Goal: Task Accomplishment & Management: Use online tool/utility

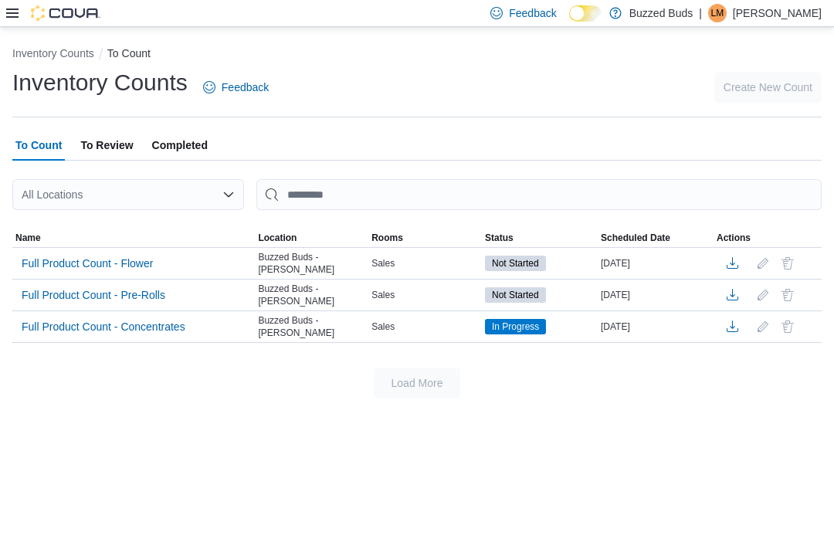
click at [519, 260] on span "Not Started" at bounding box center [515, 263] width 47 height 14
click at [131, 268] on span "Full Product Count - Flower" at bounding box center [87, 263] width 131 height 15
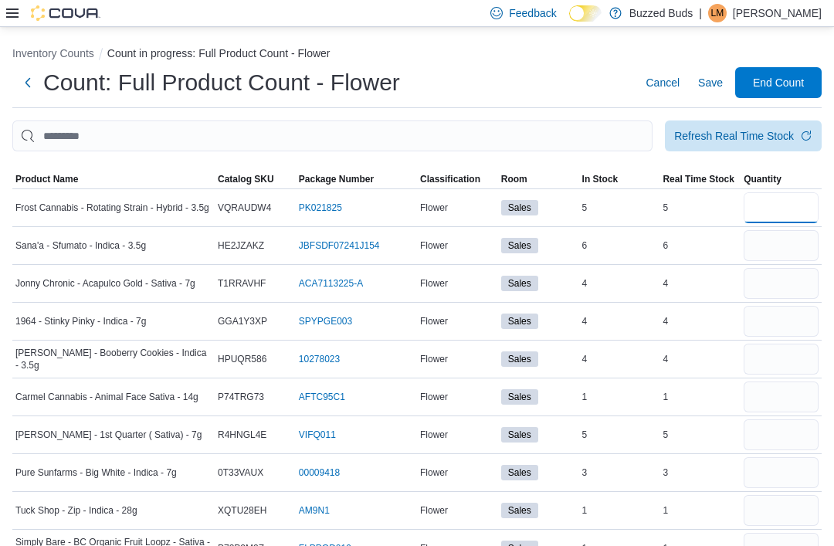
click at [762, 213] on input "number" at bounding box center [781, 207] width 75 height 31
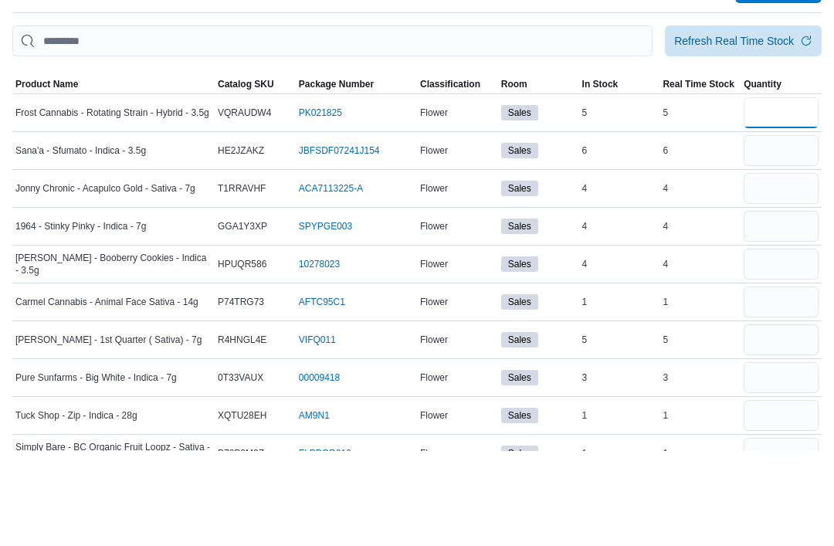
type input "*"
click at [768, 230] on input "number" at bounding box center [781, 245] width 75 height 31
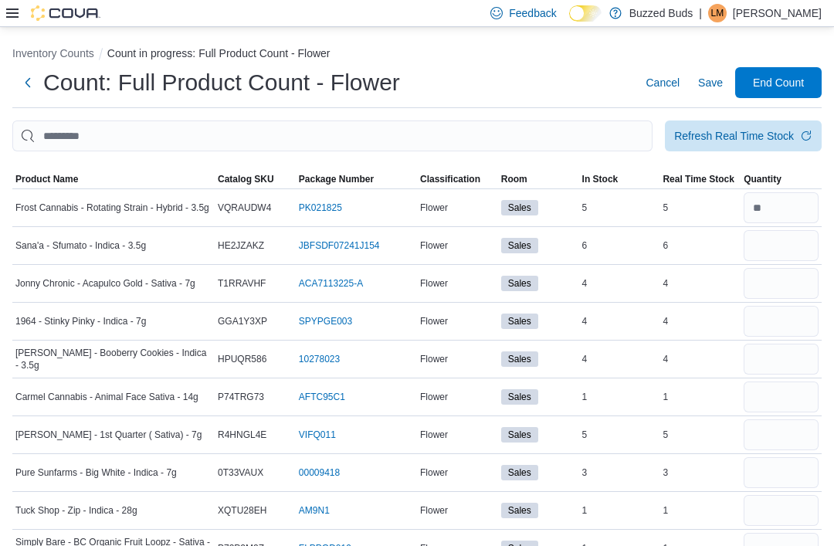
click at [36, 177] on span "Product Name" at bounding box center [46, 179] width 63 height 12
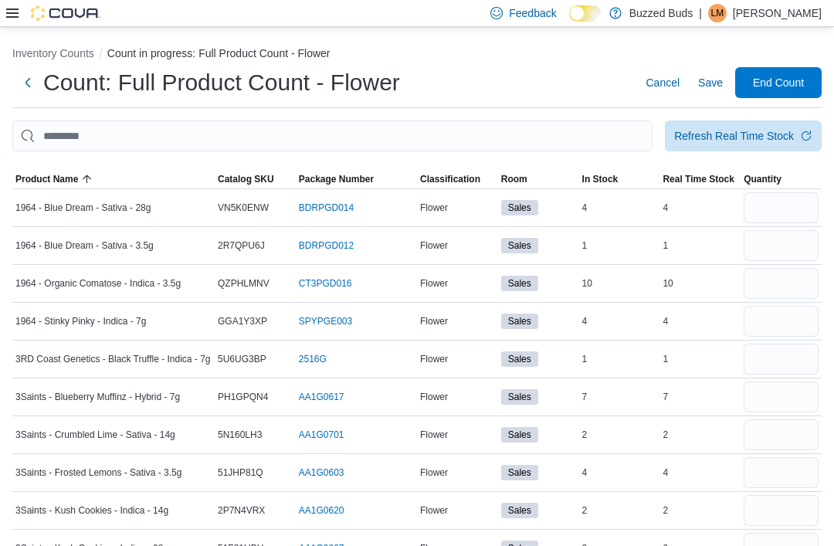
click at [711, 90] on span "Save" at bounding box center [710, 82] width 25 height 15
click at [767, 209] on input "number" at bounding box center [781, 207] width 75 height 31
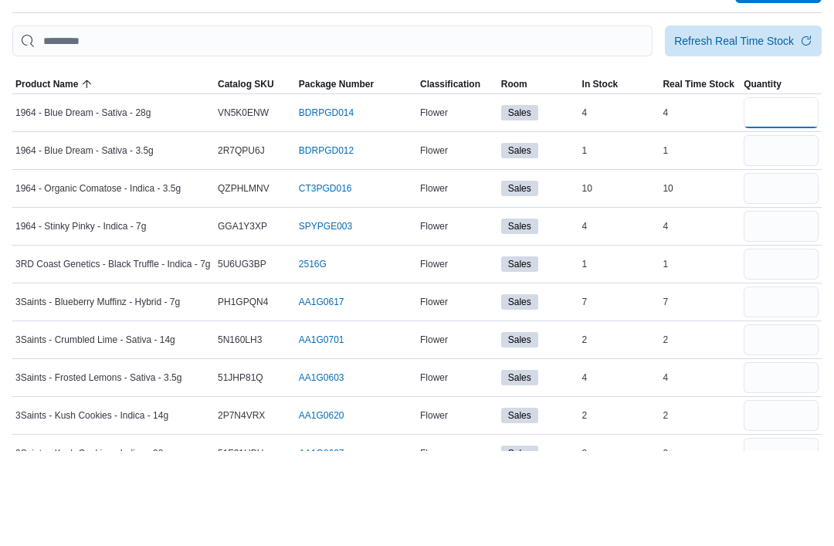
type input "*"
click at [761, 230] on input "number" at bounding box center [781, 245] width 75 height 31
type input "*"
click at [791, 268] on input "number" at bounding box center [781, 283] width 75 height 31
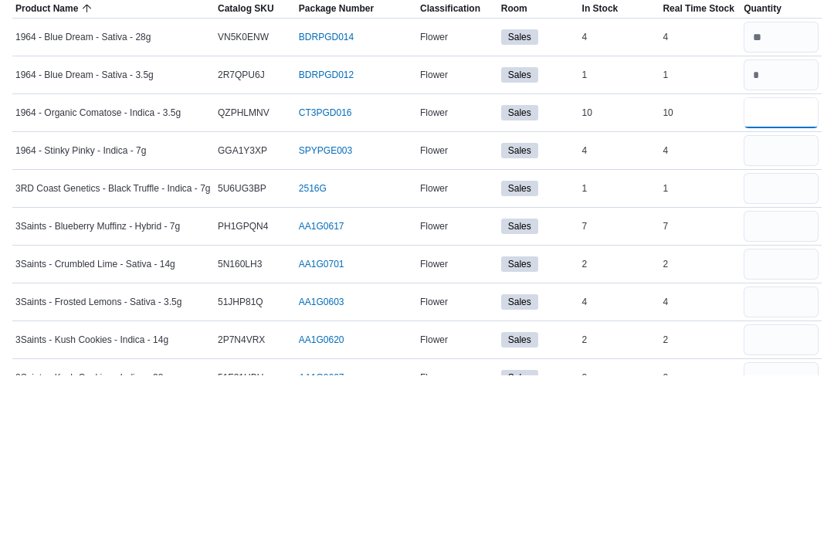
type input "**"
click at [748, 306] on input "number" at bounding box center [781, 321] width 75 height 31
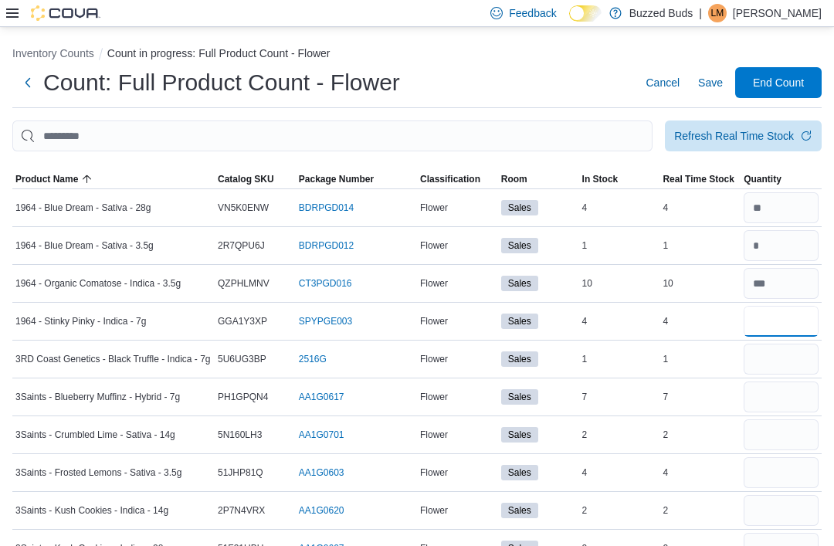
type input "*"
click at [708, 90] on span "Save" at bounding box center [710, 82] width 25 height 15
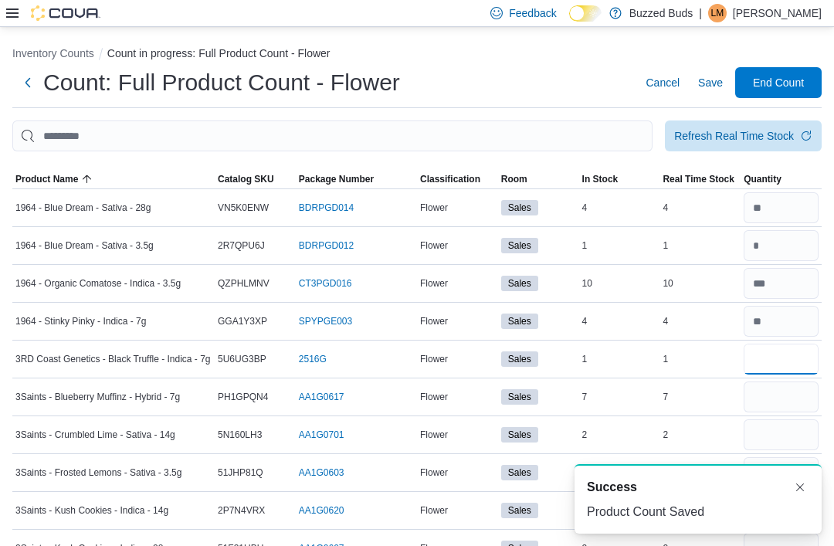
click at [785, 369] on input "number" at bounding box center [781, 359] width 75 height 31
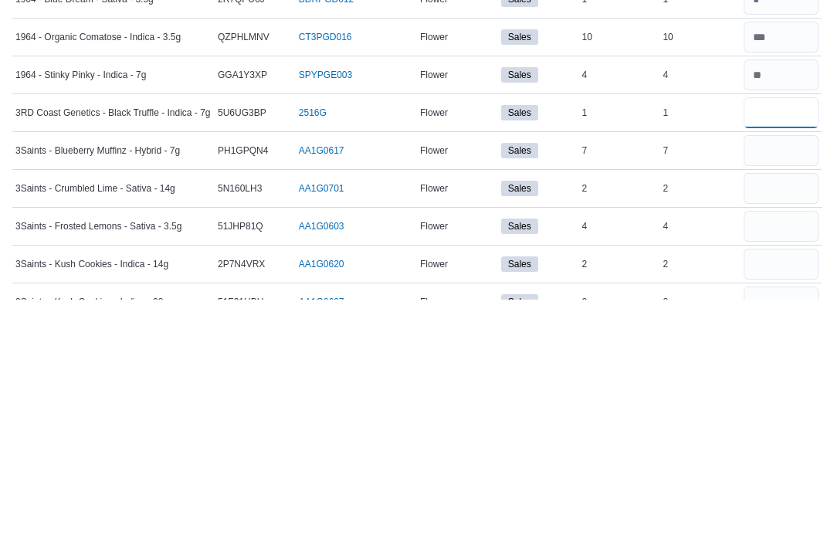
type input "*"
click at [765, 382] on input "number" at bounding box center [781, 397] width 75 height 31
type input "*"
click at [756, 419] on input "number" at bounding box center [781, 434] width 75 height 31
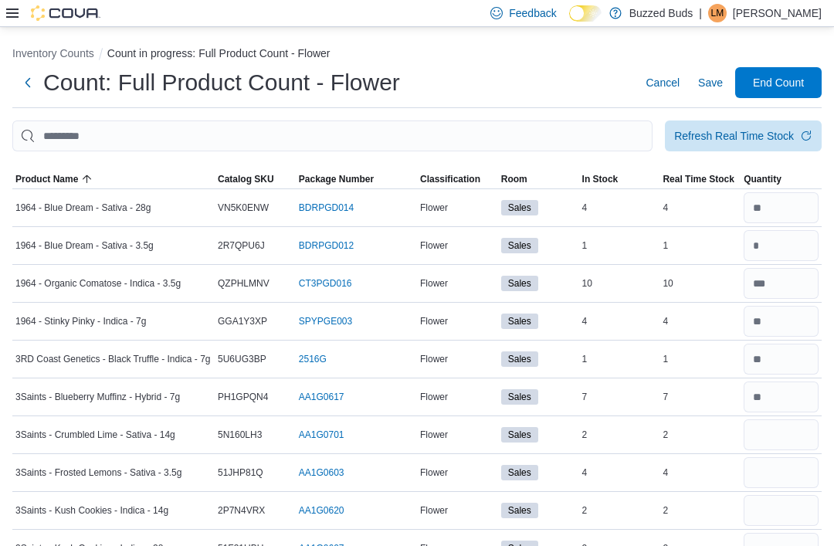
click at [713, 87] on span "Save" at bounding box center [710, 82] width 25 height 15
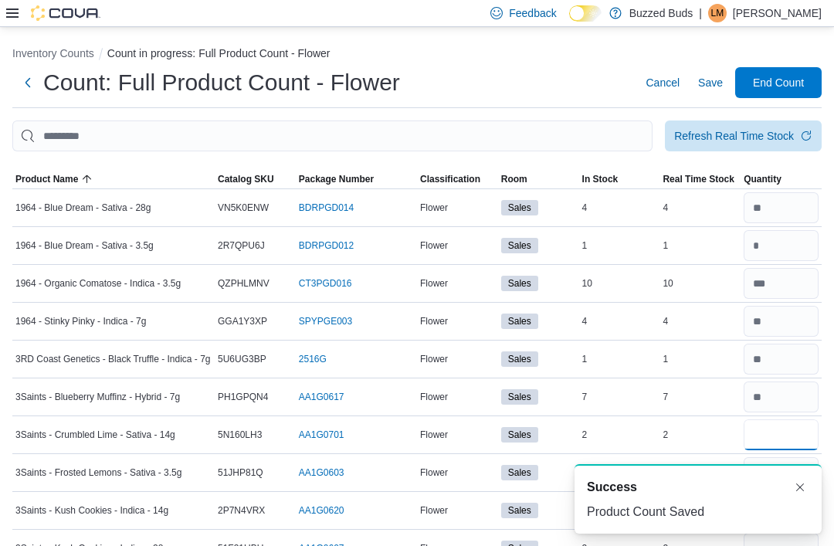
click at [772, 439] on input "number" at bounding box center [781, 434] width 75 height 31
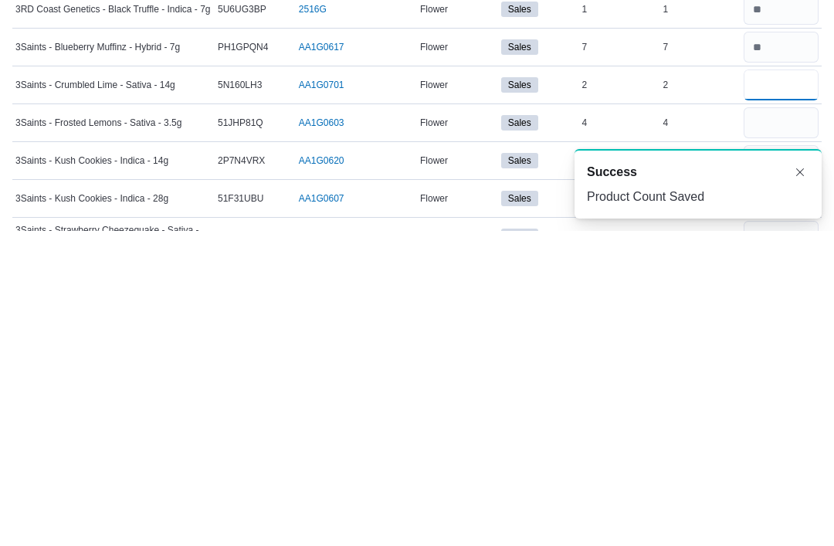
scroll to position [36, 0]
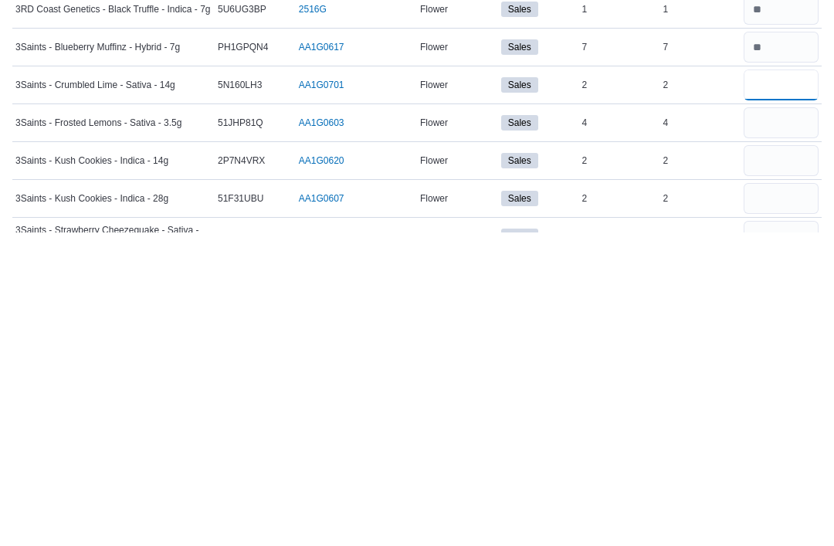
type input "*"
click at [765, 460] on input "number" at bounding box center [781, 475] width 75 height 31
type input "*"
click at [789, 497] on input "number" at bounding box center [781, 512] width 75 height 31
type input "*"
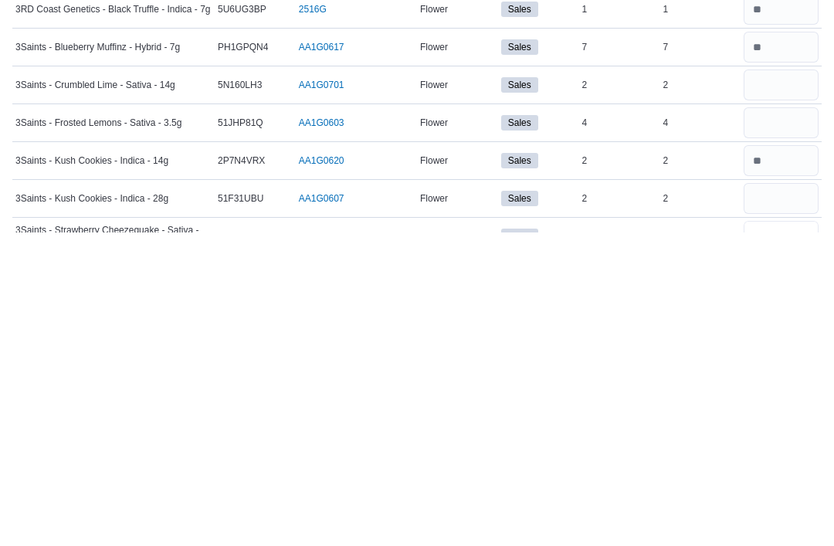
click at [780, 535] on input "number" at bounding box center [781, 550] width 75 height 31
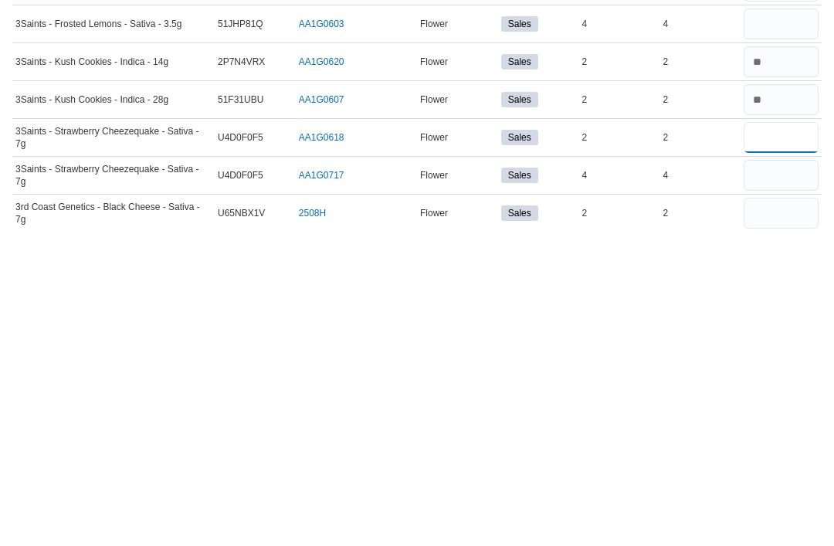
type input "*"
click at [781, 475] on input "number" at bounding box center [781, 490] width 75 height 31
type input "*"
click at [769, 513] on input "number" at bounding box center [781, 528] width 75 height 31
type input "*"
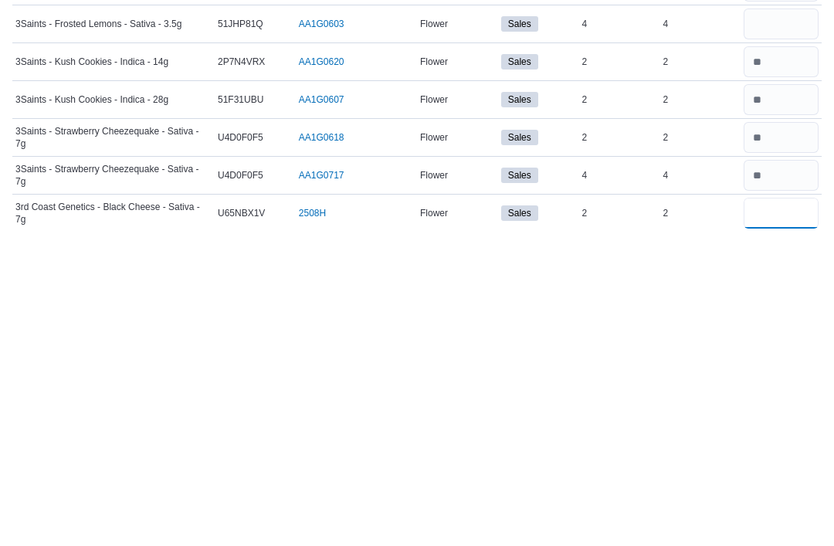
type input "*"
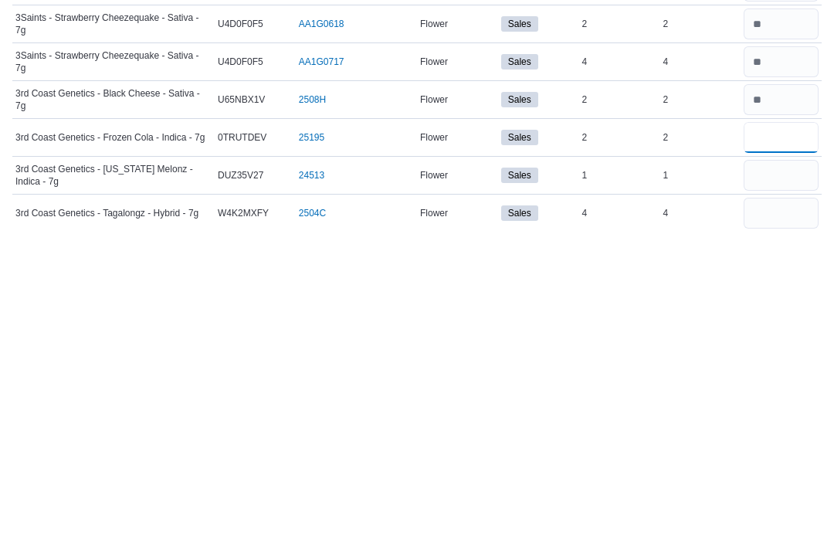
type input "*"
click at [772, 475] on input "number" at bounding box center [781, 490] width 75 height 31
type input "*"
click at [773, 513] on input "number" at bounding box center [781, 528] width 75 height 31
type input "*"
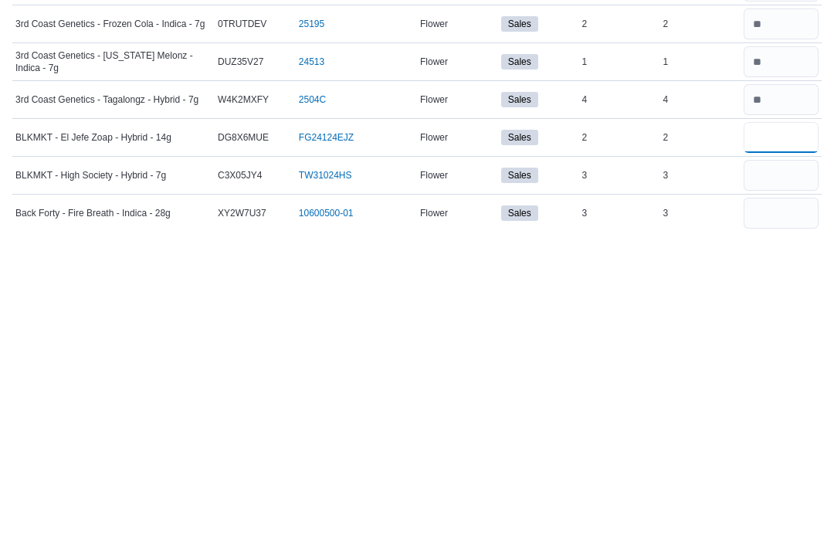
type input "*"
click at [778, 475] on input "number" at bounding box center [781, 490] width 75 height 31
type input "*"
click at [765, 513] on input "number" at bounding box center [781, 528] width 75 height 31
type input "*"
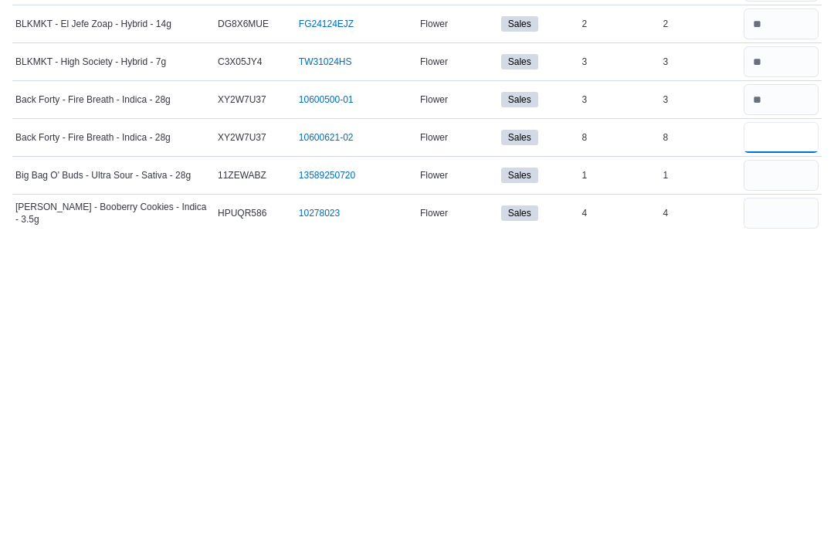
type input "*"
click at [784, 475] on input "number" at bounding box center [781, 490] width 75 height 31
type input "*"
click at [769, 513] on input "number" at bounding box center [781, 528] width 75 height 31
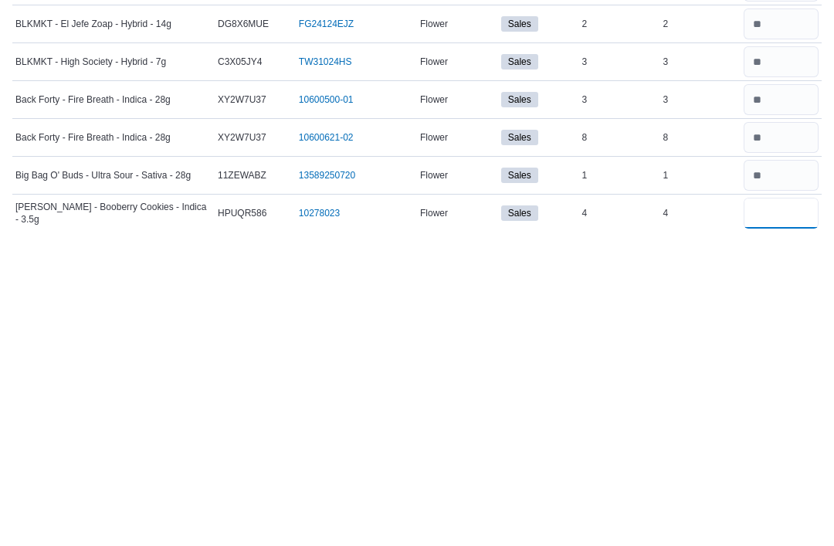
type input "*"
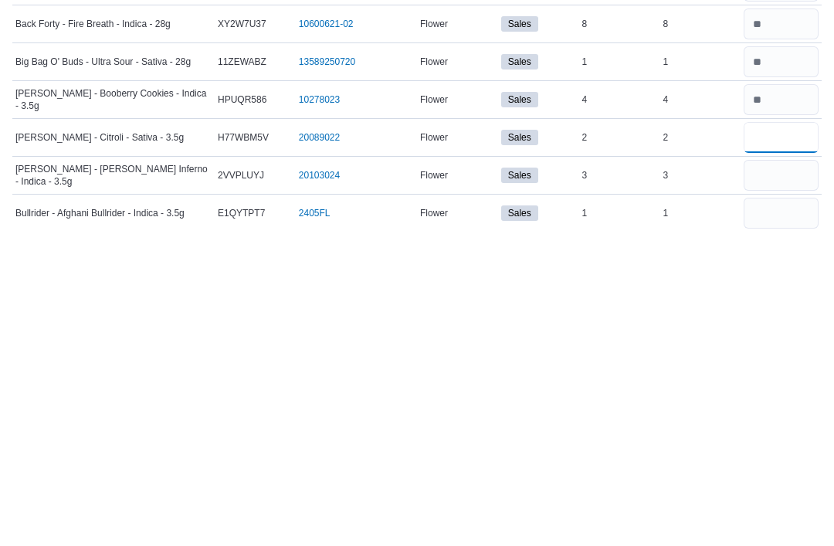
type input "*"
click at [786, 475] on input "number" at bounding box center [781, 490] width 75 height 31
type input "*"
click at [792, 513] on input "number" at bounding box center [781, 528] width 75 height 31
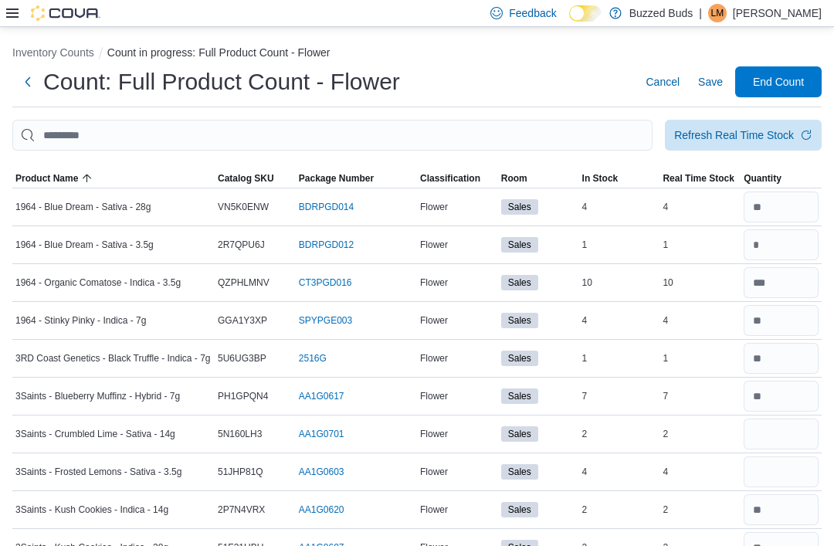
scroll to position [0, 0]
click at [707, 90] on span "Save" at bounding box center [710, 82] width 25 height 15
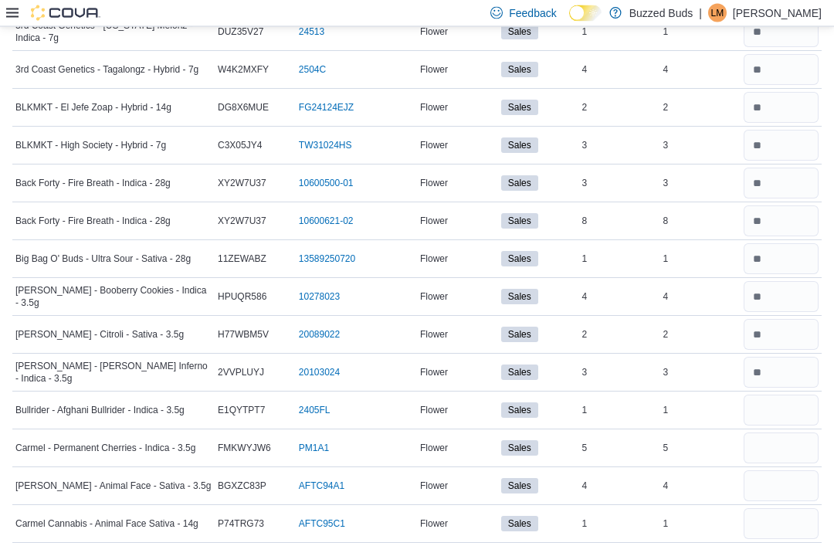
scroll to position [710, 0]
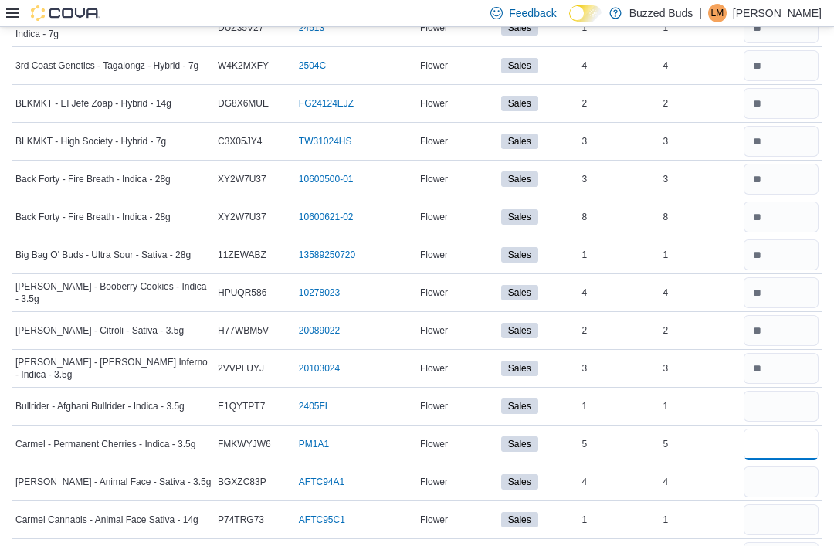
click at [778, 449] on input "number" at bounding box center [781, 444] width 75 height 31
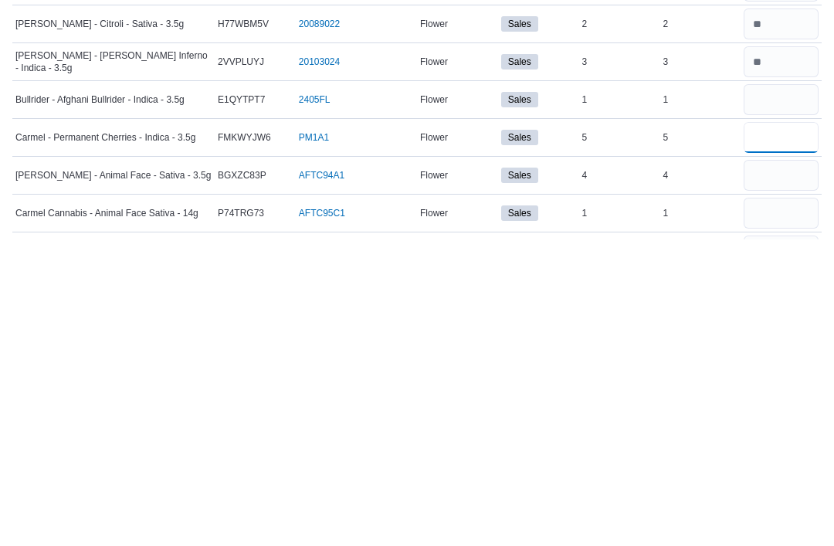
type input "*"
click at [775, 467] on input "number" at bounding box center [781, 482] width 75 height 31
type input "*"
click at [797, 504] on input "number" at bounding box center [781, 519] width 75 height 31
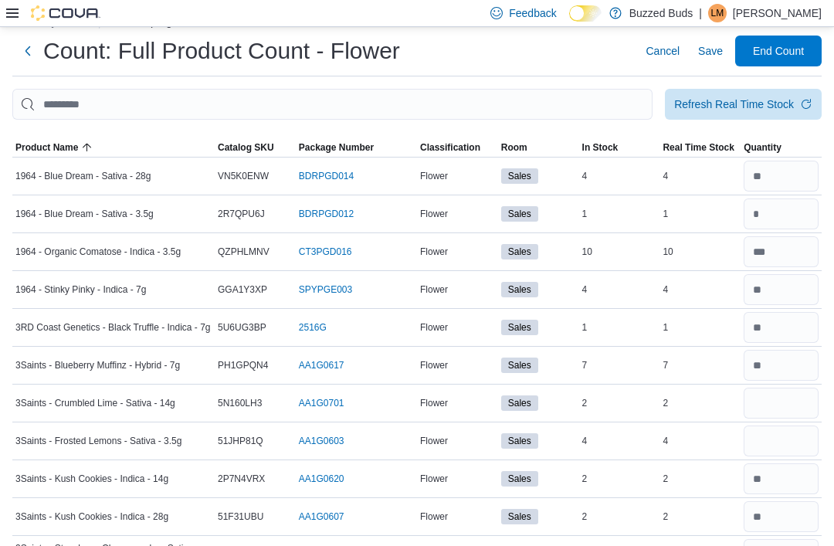
scroll to position [0, 0]
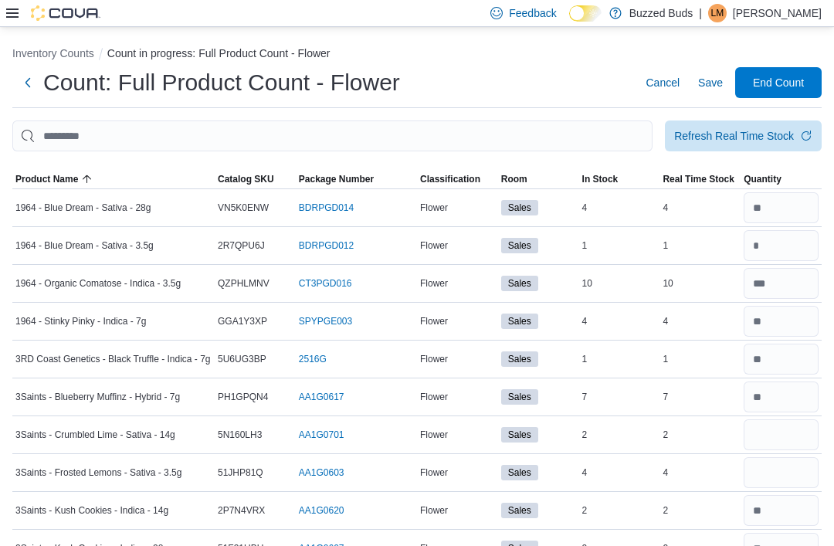
type input "*"
click at [713, 90] on span "Save" at bounding box center [710, 82] width 25 height 15
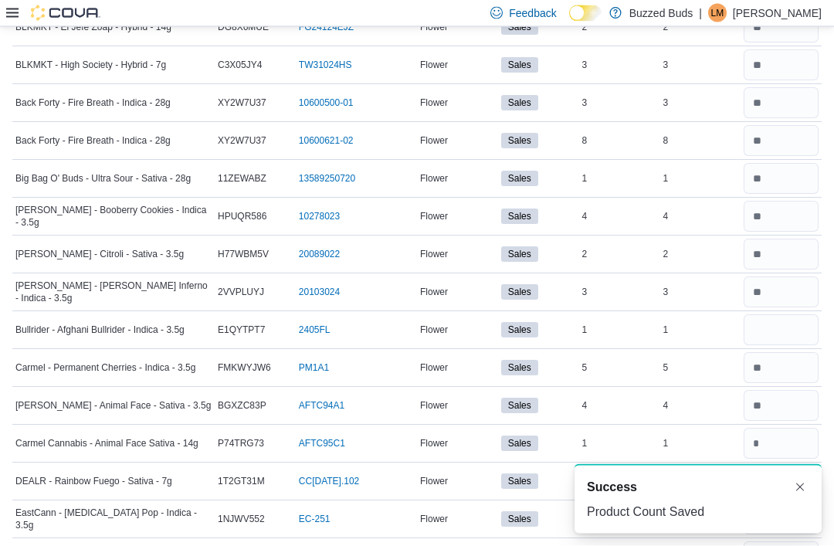
scroll to position [787, 0]
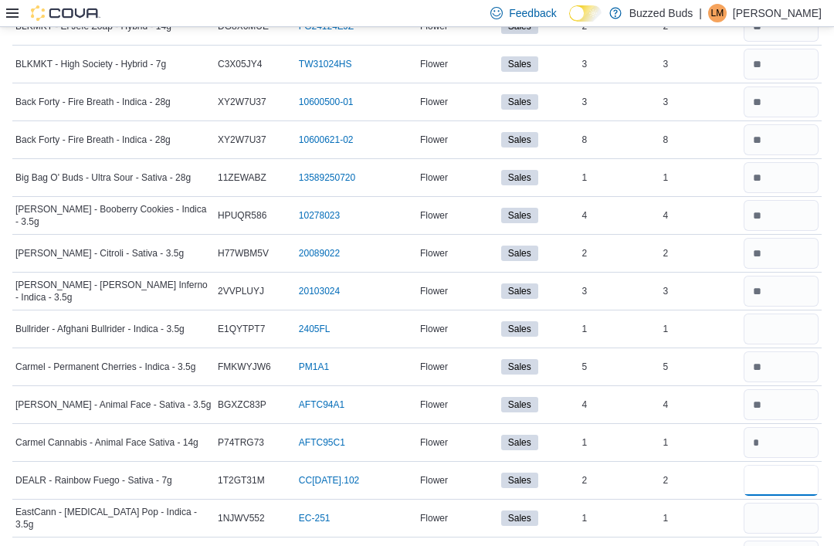
click at [769, 489] on input "number" at bounding box center [781, 480] width 75 height 31
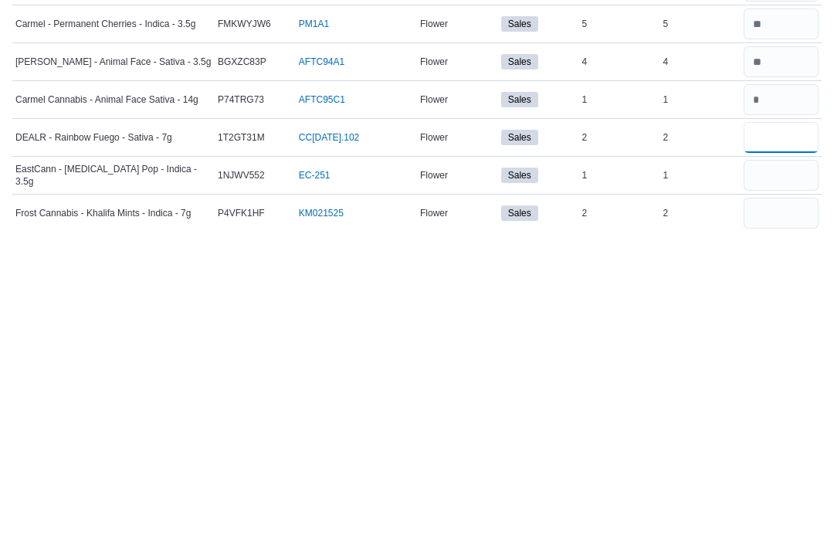
type input "*"
click at [770, 475] on input "number" at bounding box center [781, 490] width 75 height 31
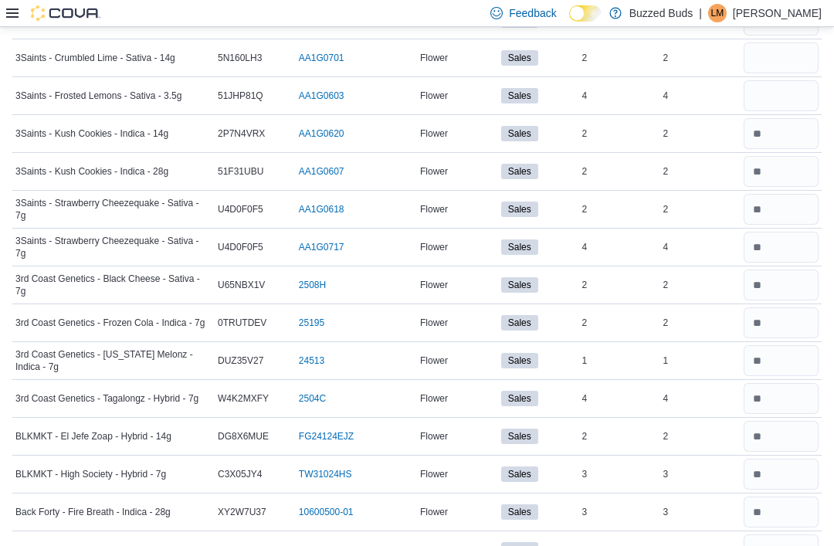
scroll to position [375, 0]
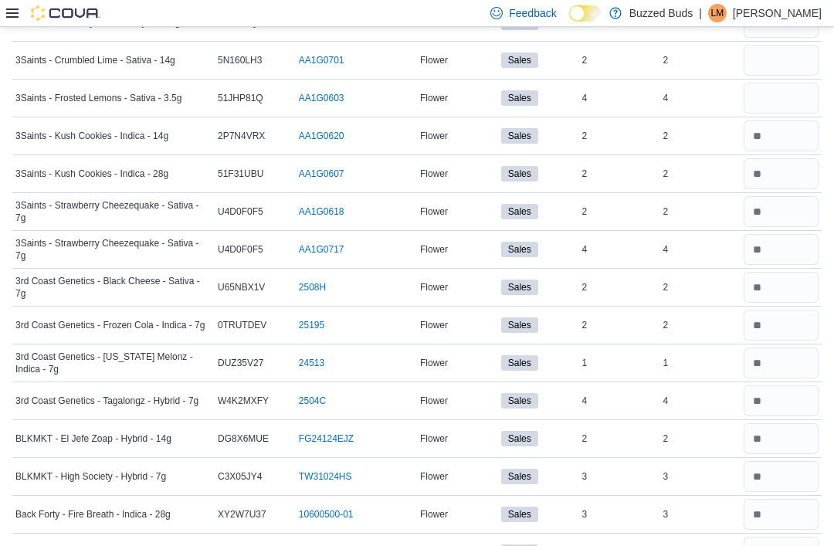
type input "*"
click at [769, 65] on input "number" at bounding box center [781, 60] width 75 height 31
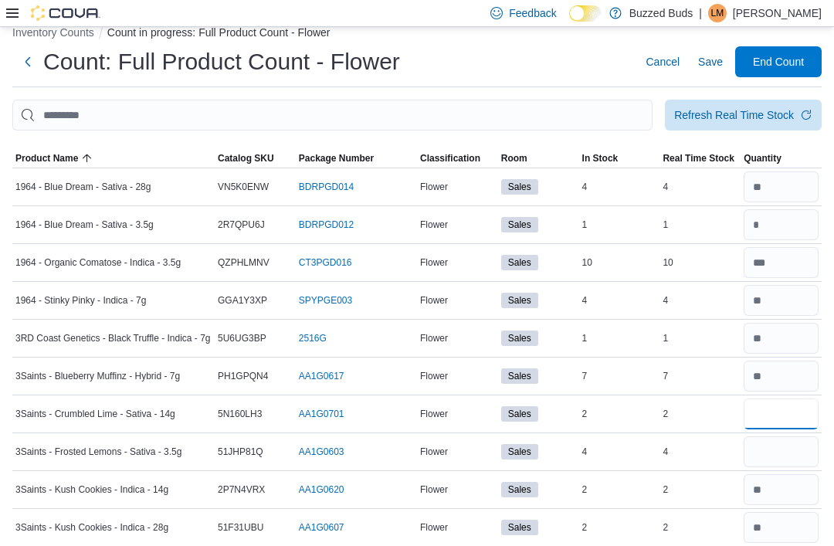
scroll to position [0, 0]
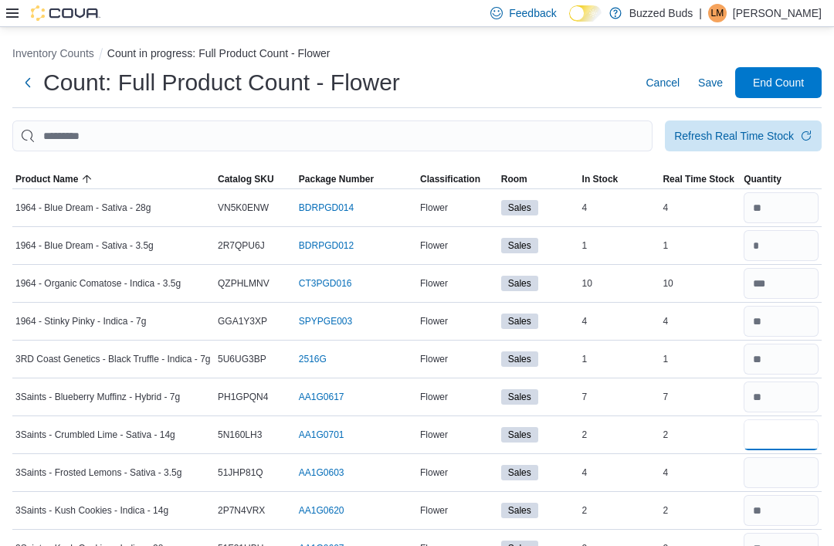
type input "*"
click at [712, 87] on span "Save" at bounding box center [710, 82] width 25 height 15
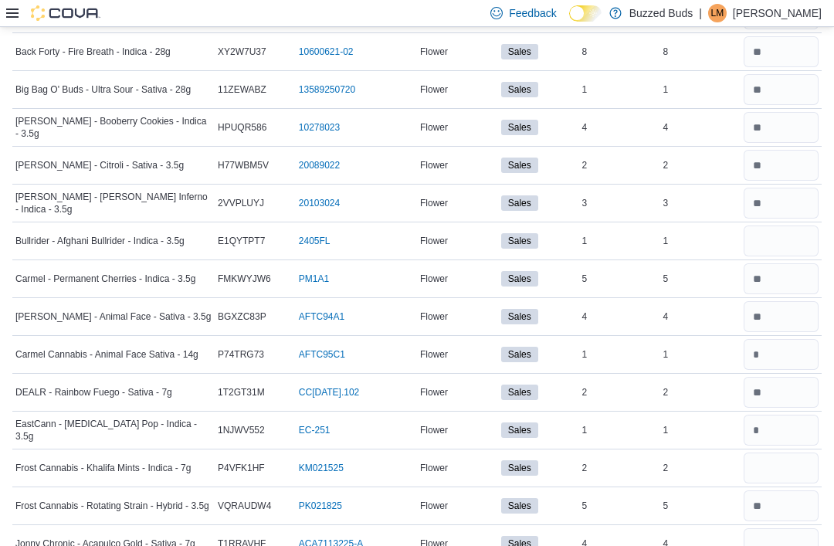
scroll to position [878, 0]
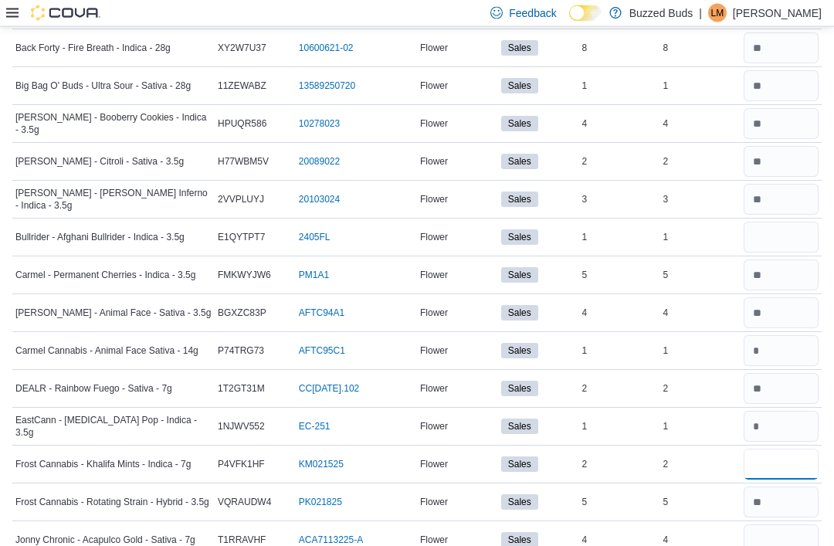
click at [780, 474] on input "number" at bounding box center [781, 465] width 75 height 31
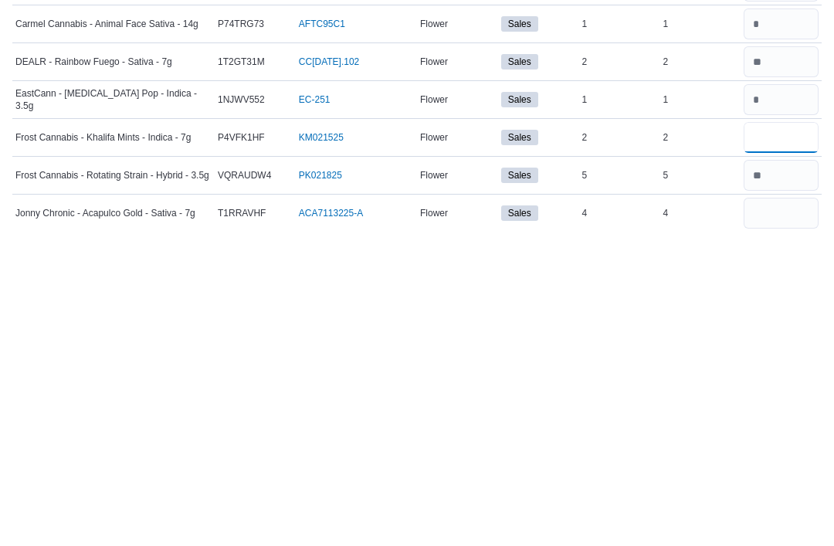
type input "*"
click at [782, 513] on input "number" at bounding box center [781, 528] width 75 height 31
type input "*"
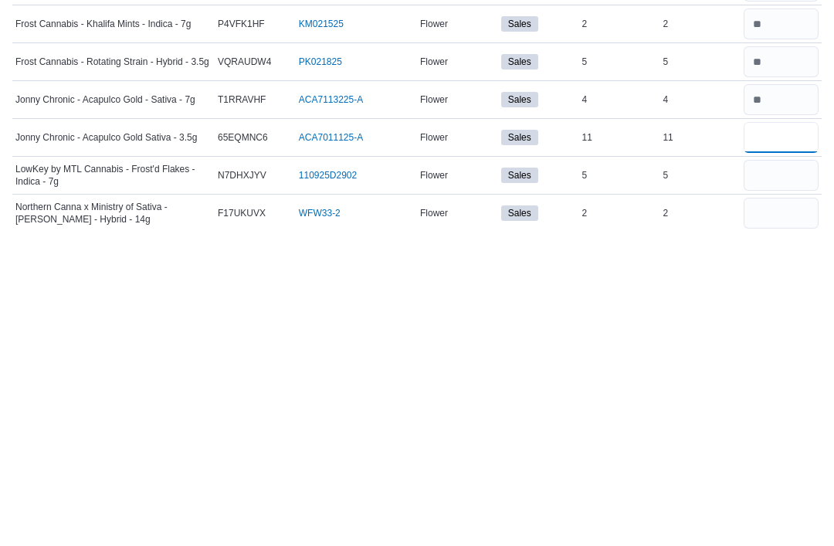
type input "**"
click at [777, 475] on input "number" at bounding box center [781, 490] width 75 height 31
type input "*"
click at [769, 513] on input "number" at bounding box center [781, 528] width 75 height 31
type input "*"
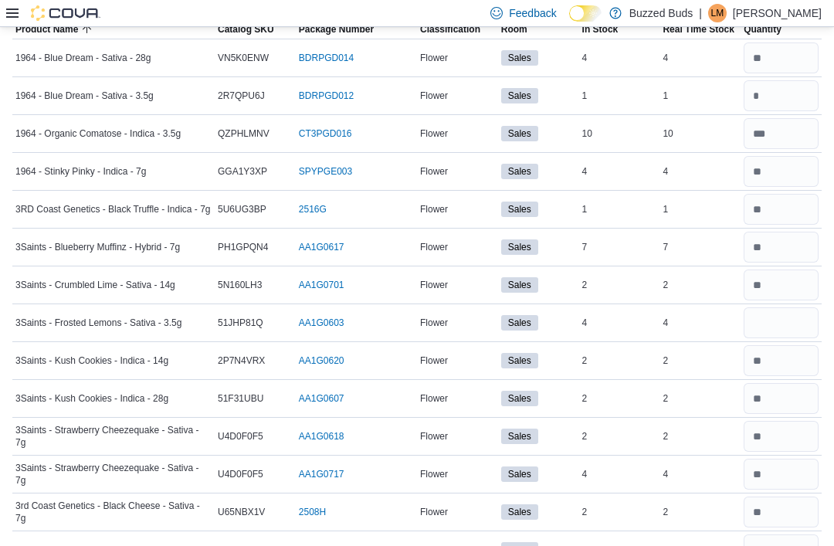
scroll to position [0, 0]
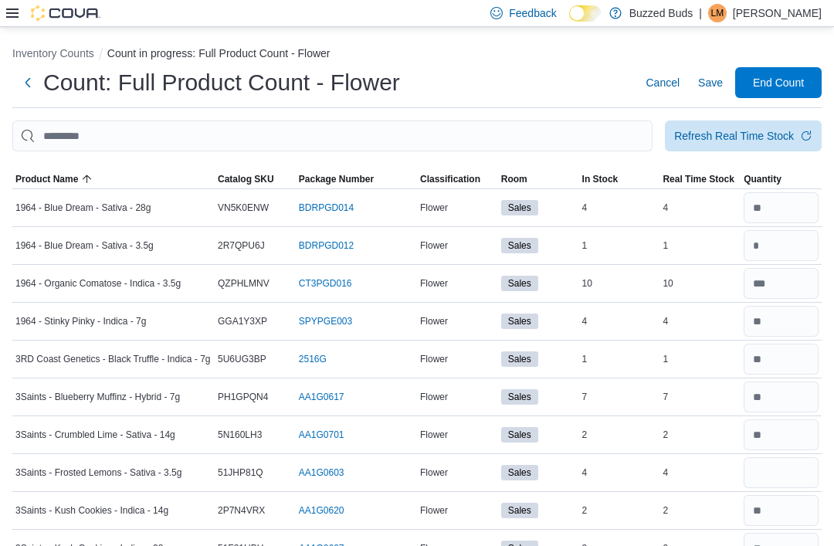
type input "*"
click at [714, 82] on span "Save" at bounding box center [710, 82] width 25 height 15
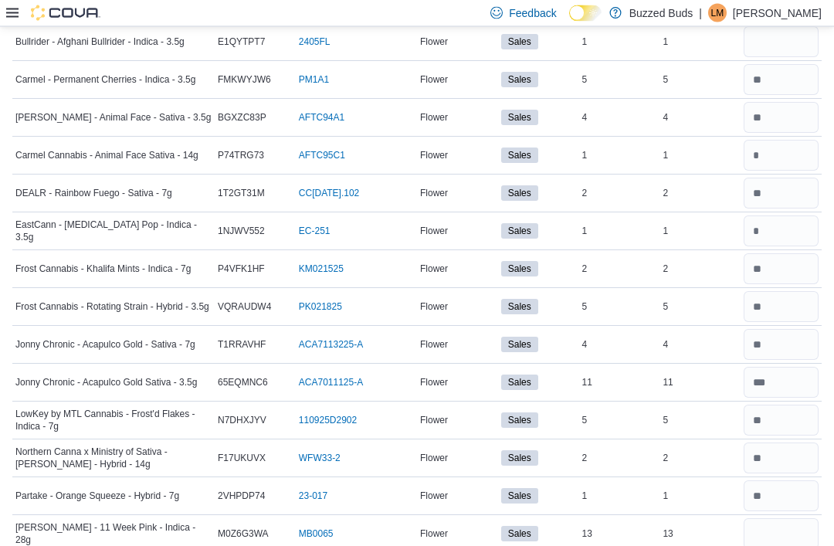
scroll to position [1077, 0]
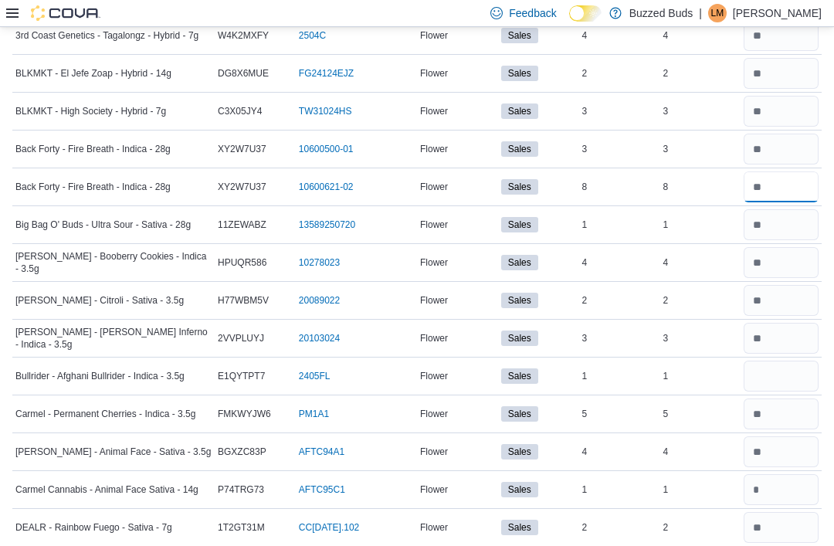
click at [785, 199] on input "number" at bounding box center [781, 186] width 75 height 31
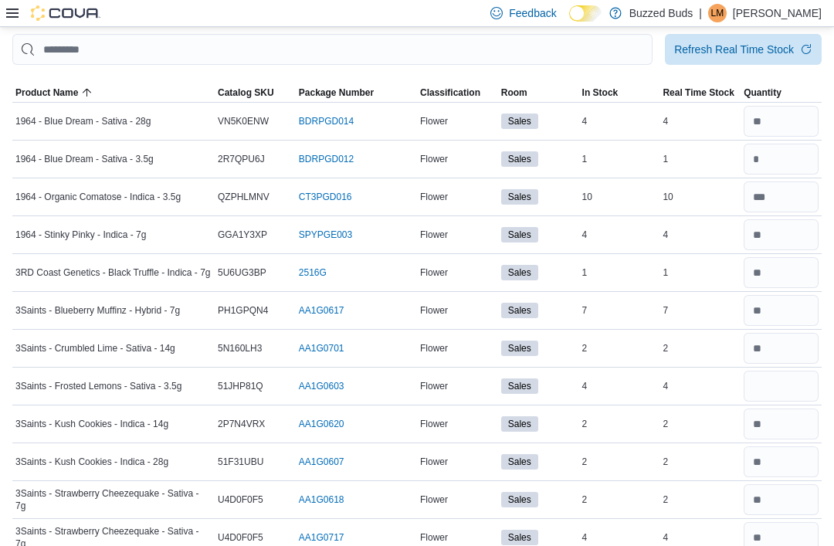
scroll to position [0, 0]
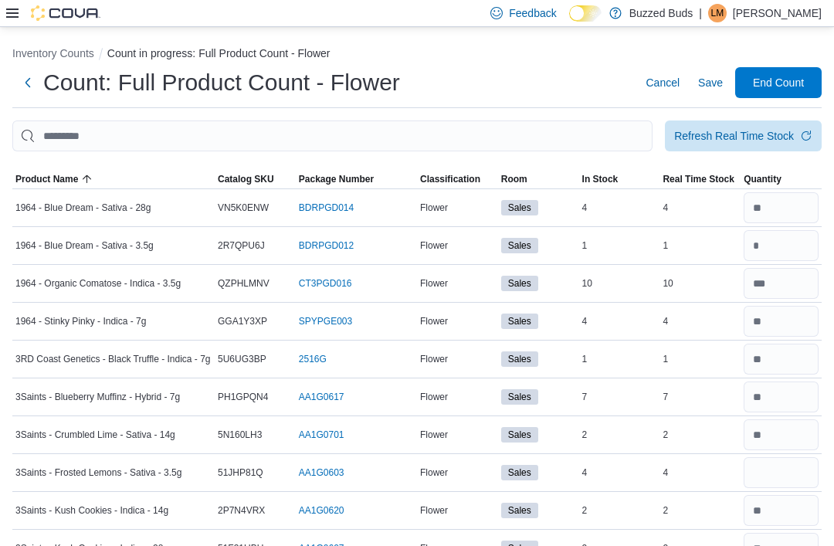
type input "*"
click at [708, 86] on span "Save" at bounding box center [710, 82] width 25 height 15
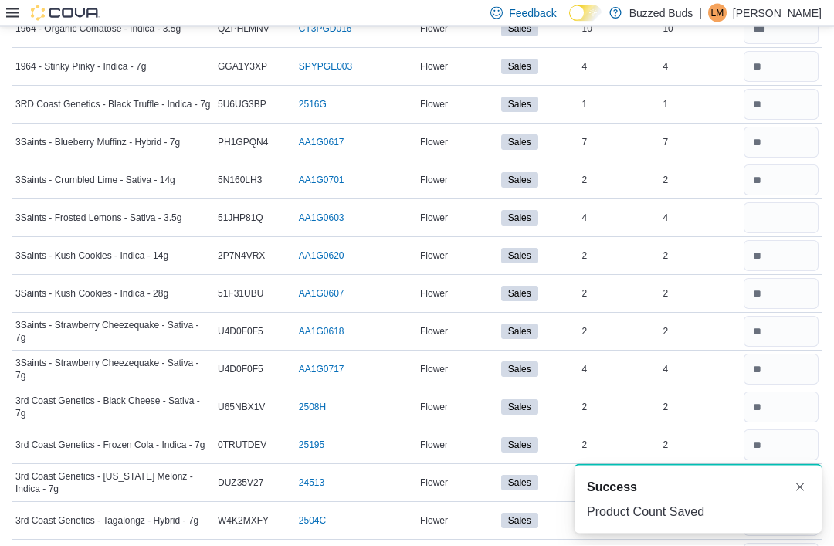
scroll to position [255, 0]
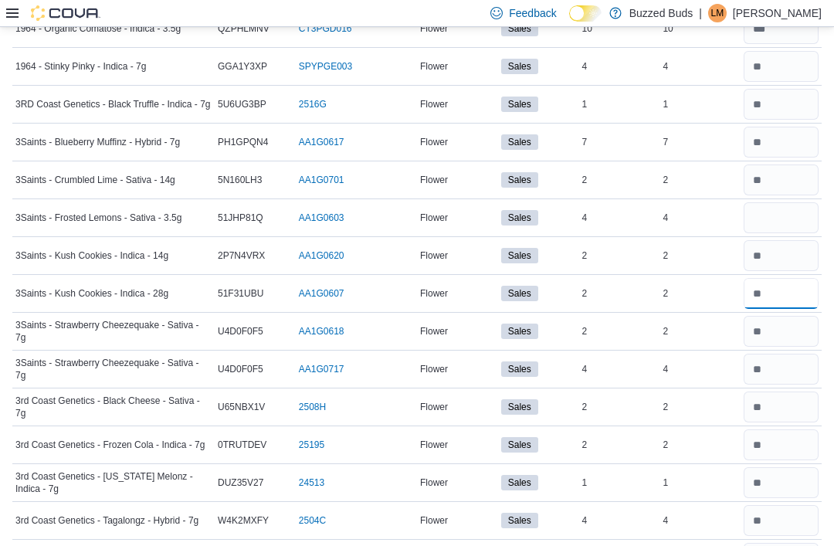
click at [775, 306] on input "number" at bounding box center [781, 293] width 75 height 31
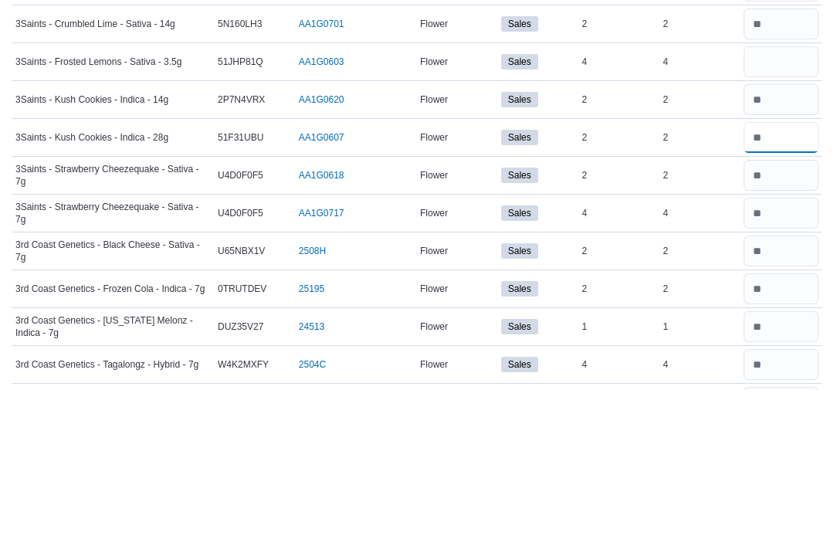
click at [786, 279] on input "number" at bounding box center [781, 294] width 75 height 31
click at [778, 279] on input "number" at bounding box center [781, 294] width 75 height 31
click at [789, 279] on input "number" at bounding box center [781, 294] width 75 height 31
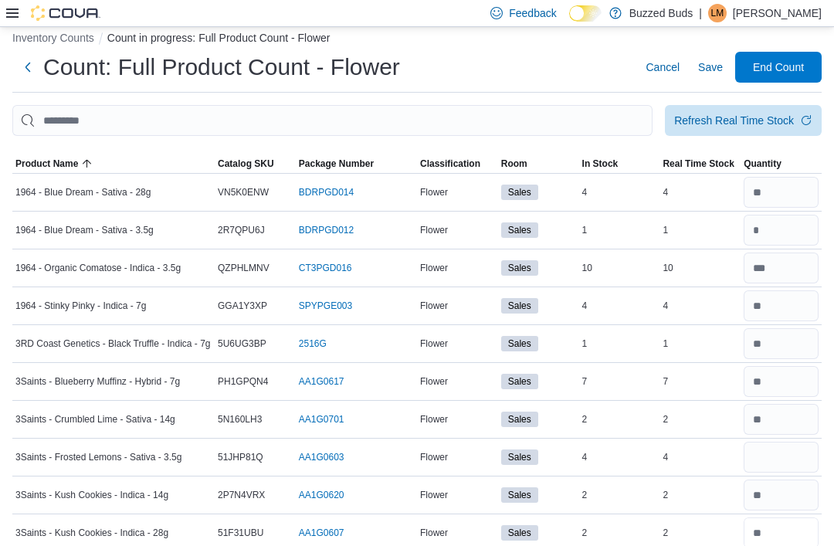
scroll to position [0, 0]
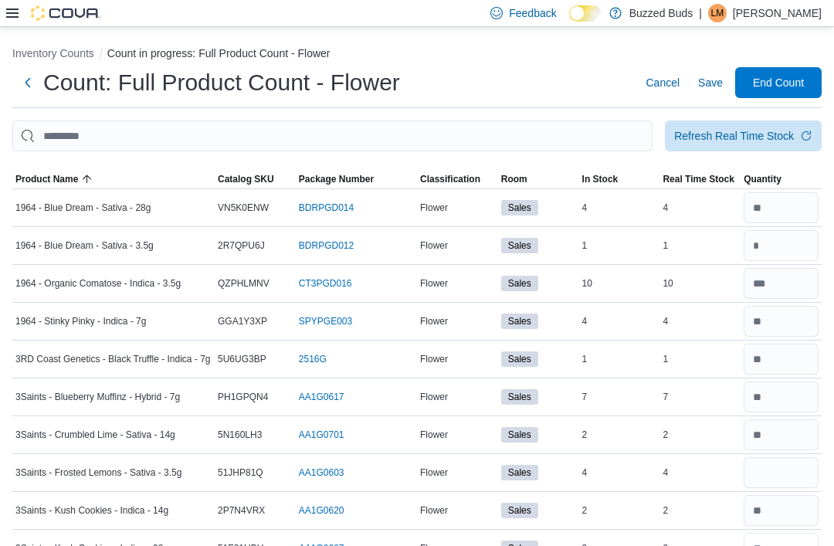
type input "*"
click at [711, 86] on span "Save" at bounding box center [710, 82] width 25 height 15
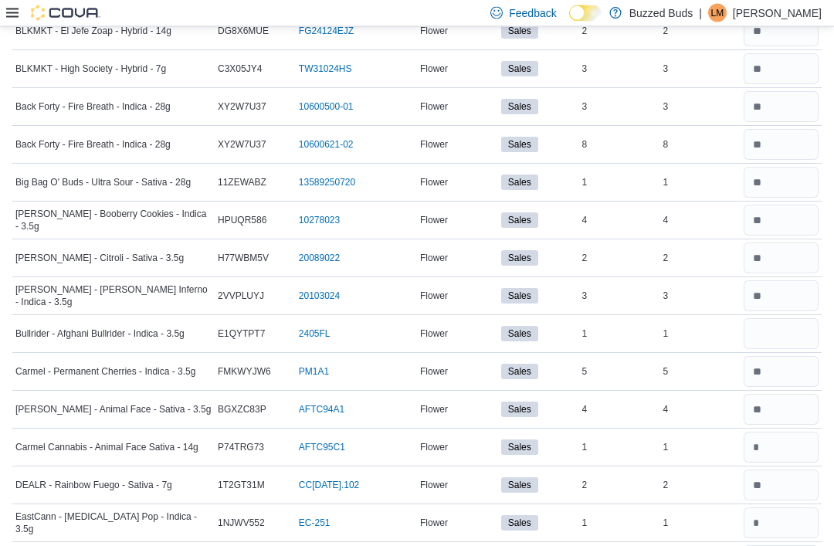
scroll to position [782, 0]
click at [767, 341] on input "number" at bounding box center [781, 333] width 75 height 31
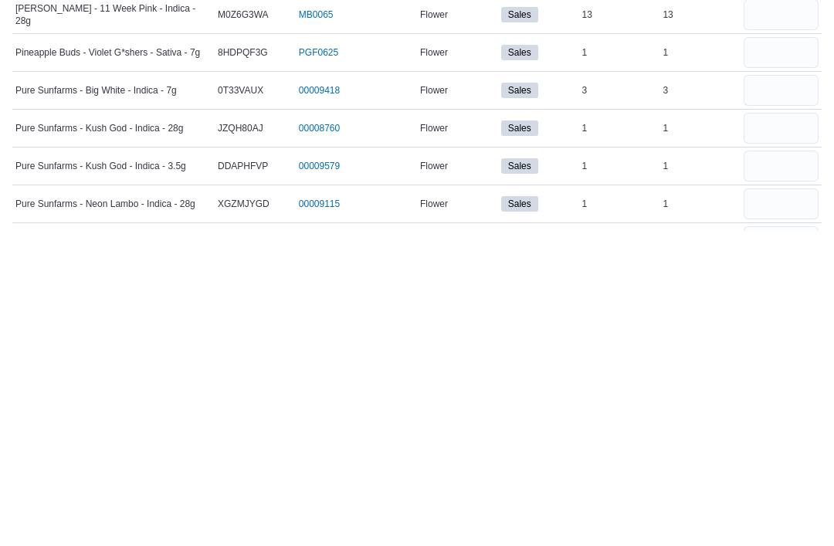
scroll to position [1284, 0]
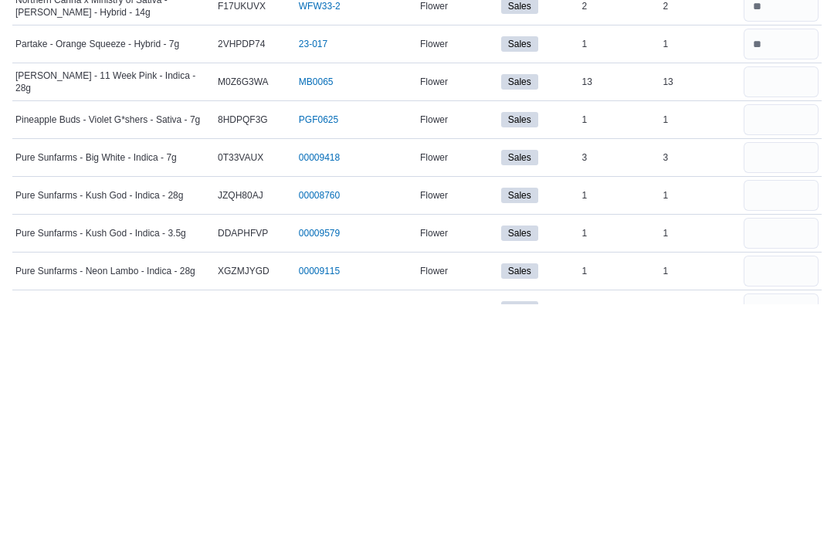
type input "*"
click at [765, 308] on input "number" at bounding box center [781, 323] width 75 height 31
type input "**"
click at [778, 346] on input "number" at bounding box center [781, 361] width 75 height 31
type input "*"
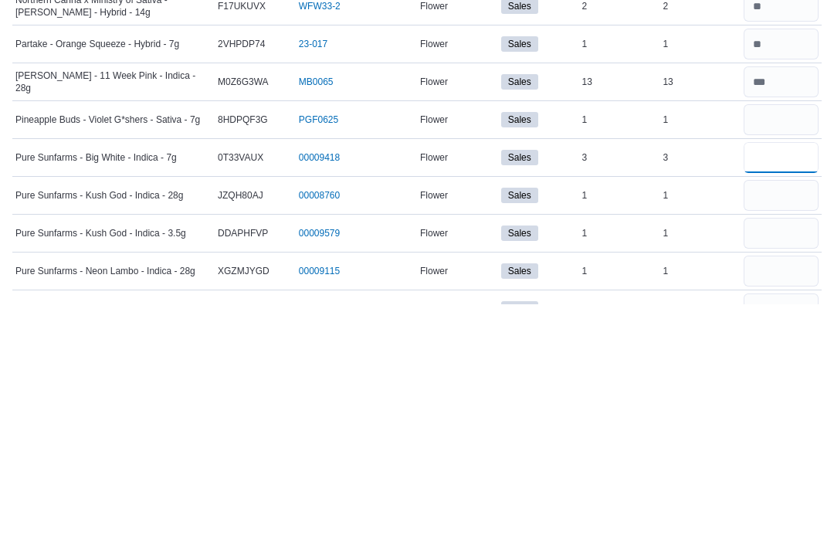
click at [778, 384] on input "number" at bounding box center [781, 399] width 75 height 31
type input "*"
click at [767, 422] on input "number" at bounding box center [781, 437] width 75 height 31
type input "*"
click at [778, 460] on input "number" at bounding box center [781, 475] width 75 height 31
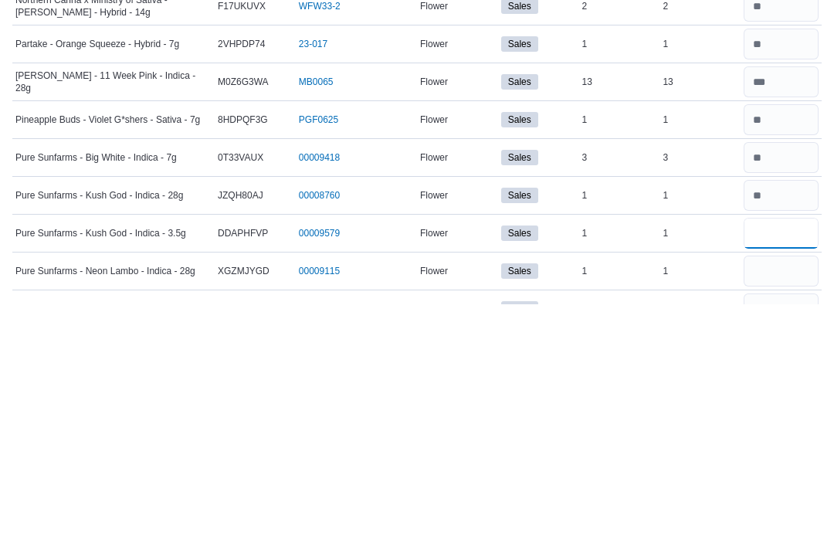
scroll to position [1307, 0]
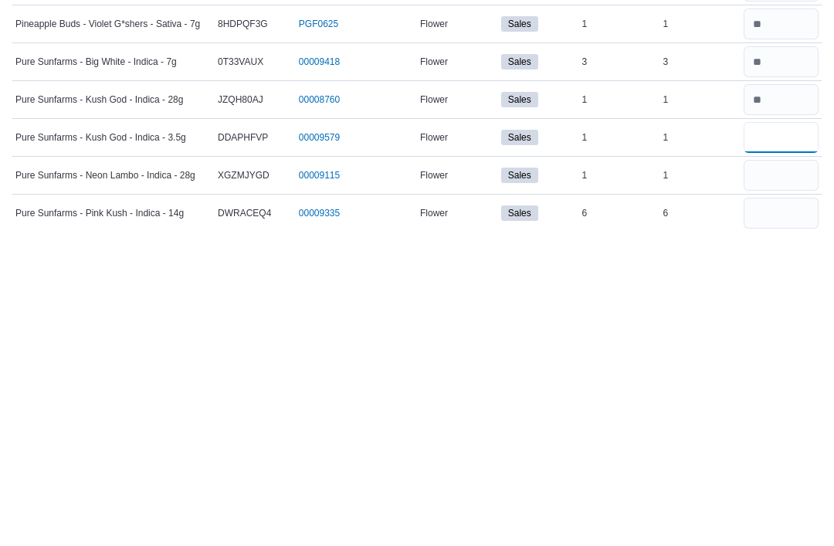
type input "*"
click at [781, 475] on input "number" at bounding box center [781, 490] width 75 height 31
type input "*"
click at [758, 513] on input "number" at bounding box center [781, 528] width 75 height 31
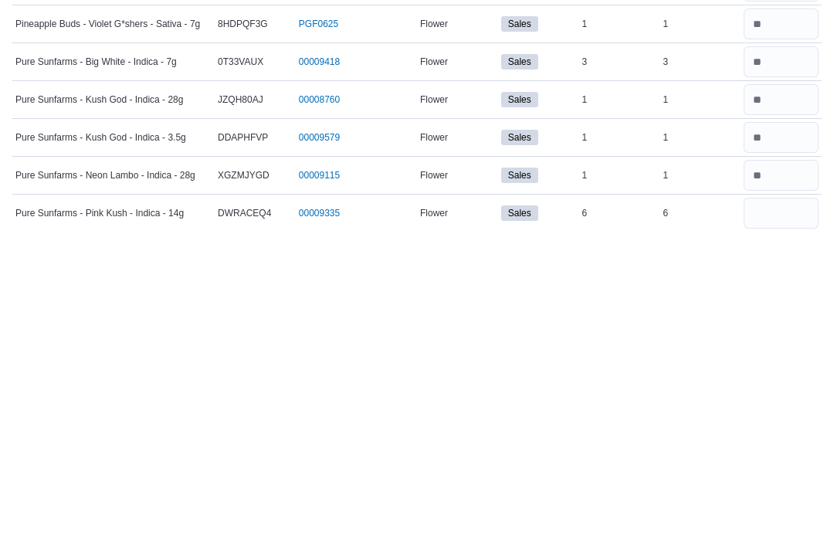
scroll to position [1420, 0]
type input "*"
click at [782, 475] on input "number" at bounding box center [781, 490] width 75 height 31
type input "*"
click at [784, 437] on input "number" at bounding box center [781, 452] width 75 height 31
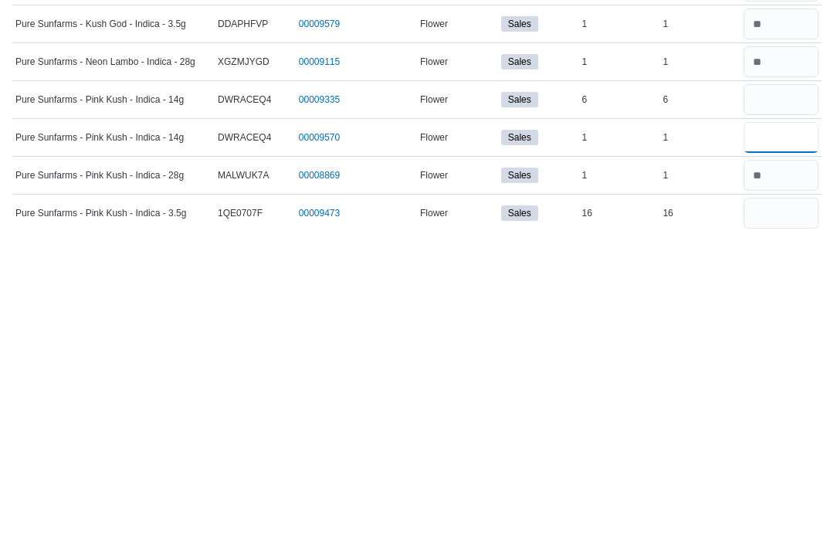
type input "*"
click at [779, 399] on input "number" at bounding box center [781, 414] width 75 height 31
type input "*"
click at [790, 513] on input "number" at bounding box center [781, 528] width 75 height 31
type input "**"
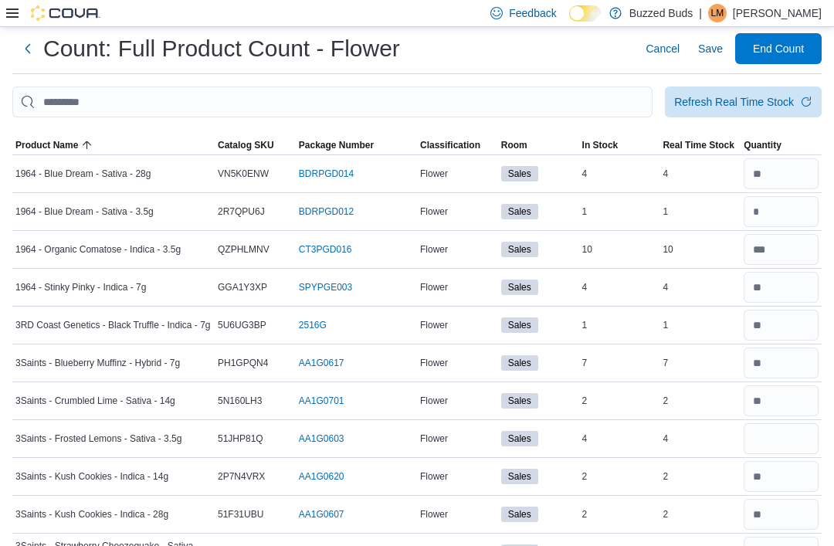
scroll to position [0, 0]
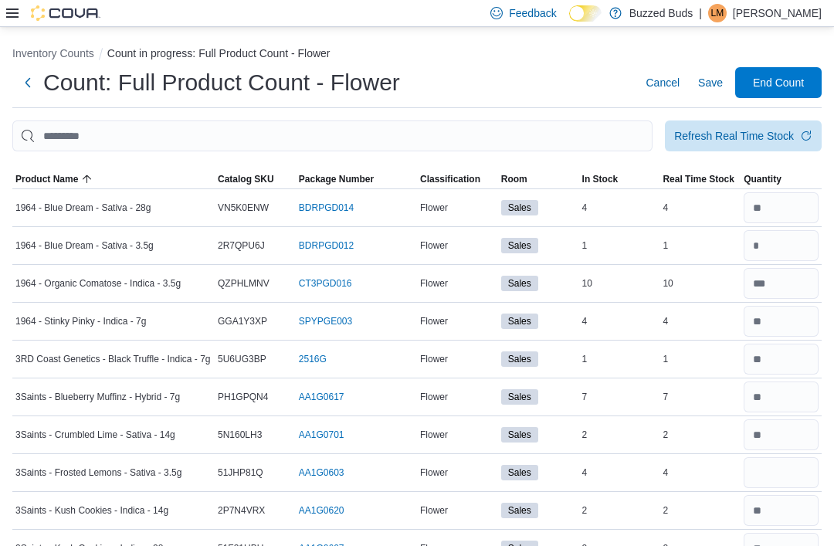
click at [701, 83] on span "Save" at bounding box center [710, 82] width 25 height 15
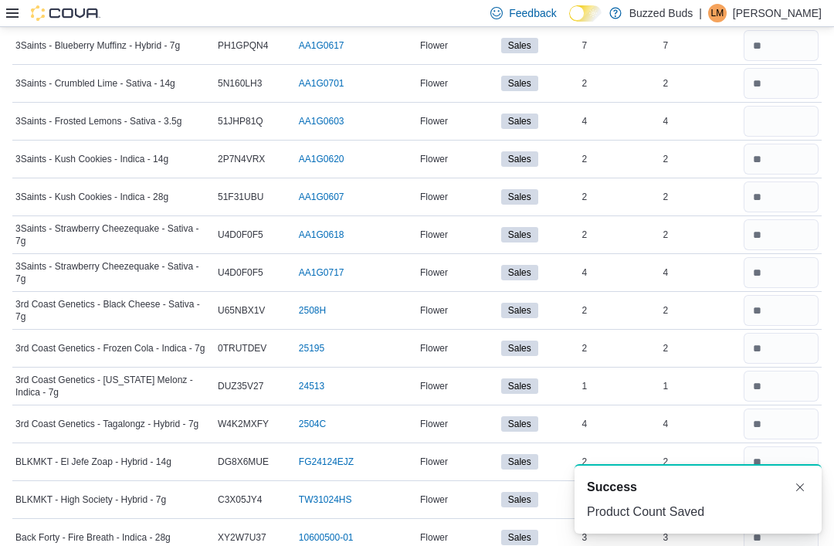
scroll to position [351, 0]
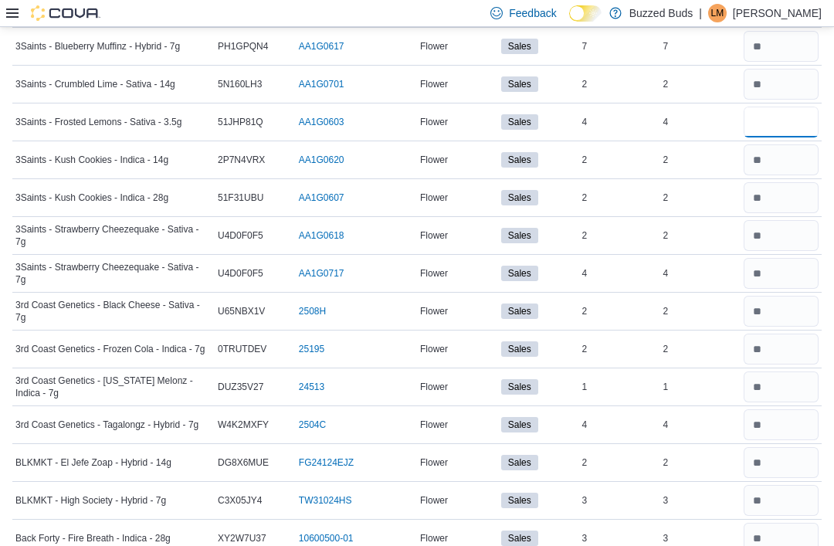
click at [782, 132] on input "number" at bounding box center [781, 122] width 75 height 31
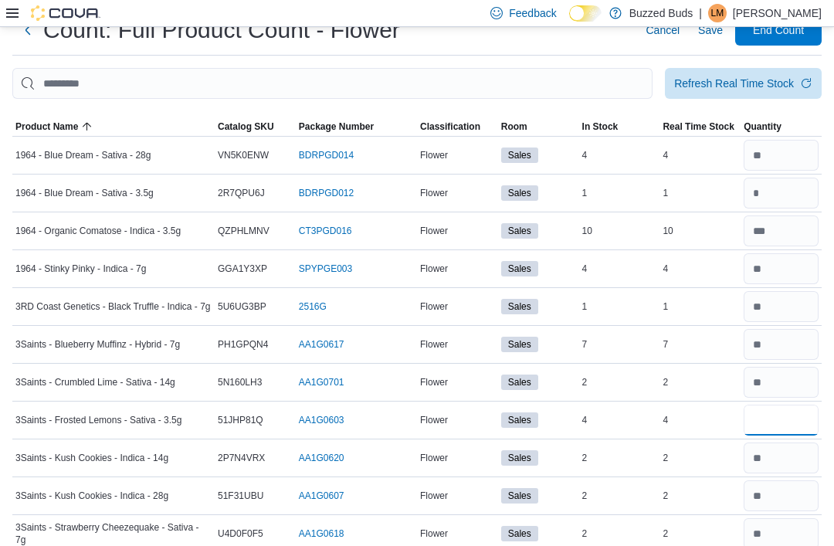
scroll to position [0, 0]
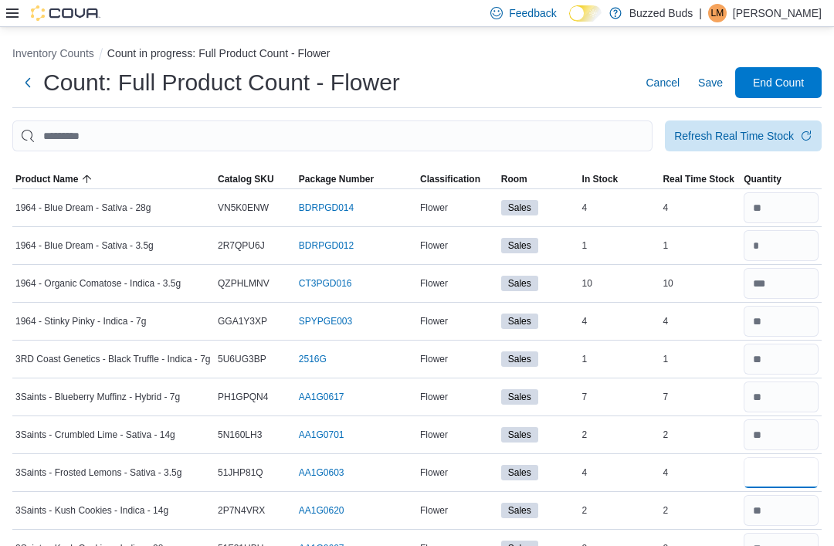
type input "*"
click at [704, 84] on span "Save" at bounding box center [710, 82] width 25 height 15
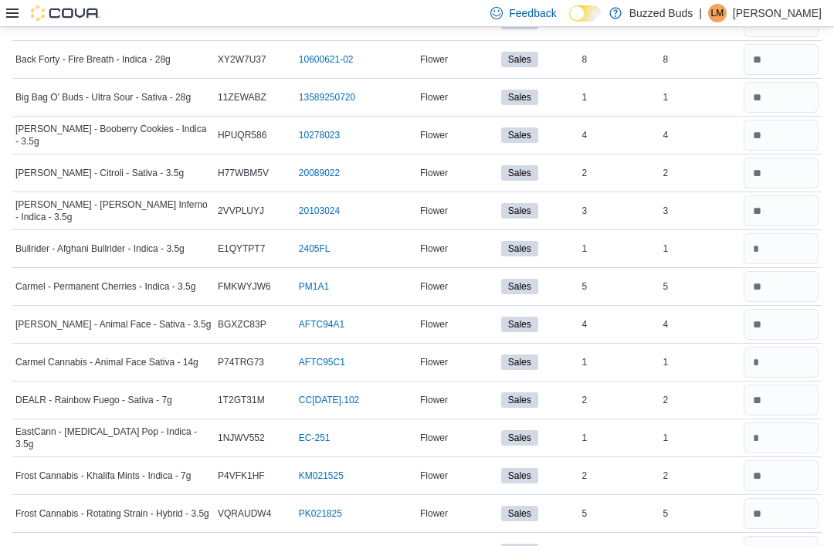
scroll to position [868, 0]
click at [804, 258] on input "number" at bounding box center [781, 247] width 75 height 31
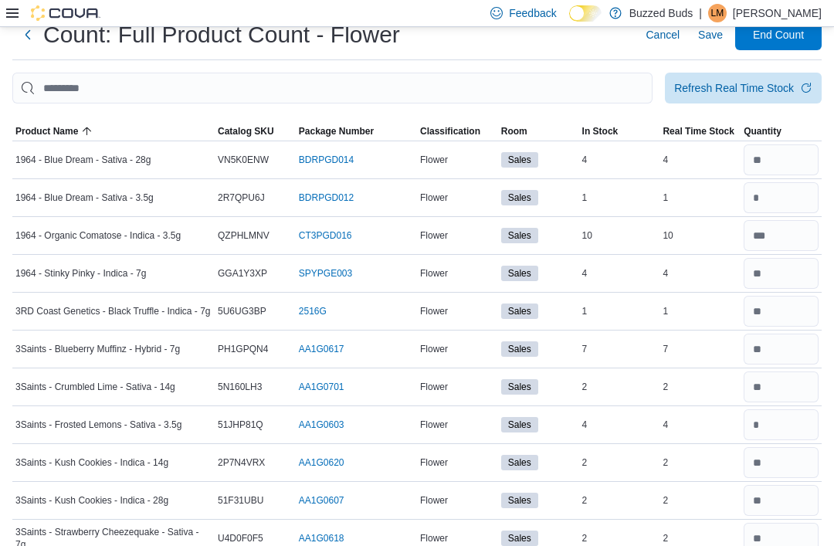
scroll to position [0, 0]
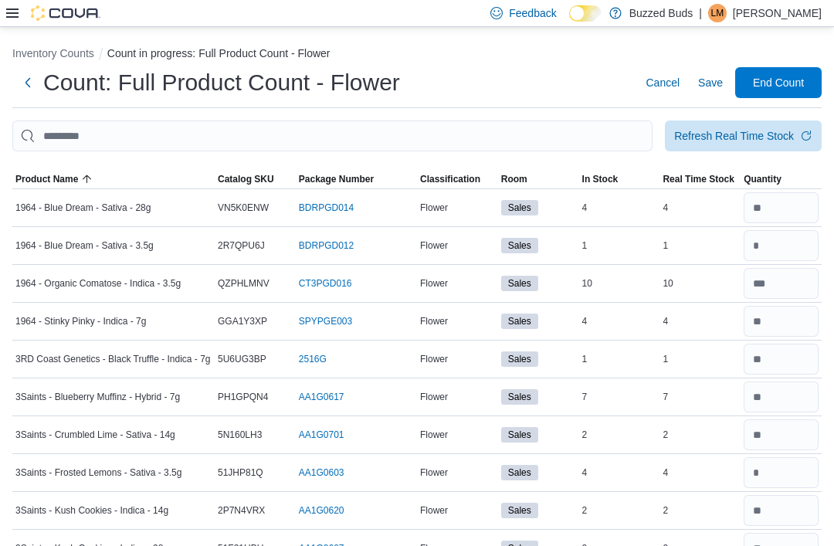
type input "*"
click at [714, 90] on span "Save" at bounding box center [710, 82] width 25 height 15
click at [709, 84] on span "Save" at bounding box center [710, 82] width 25 height 15
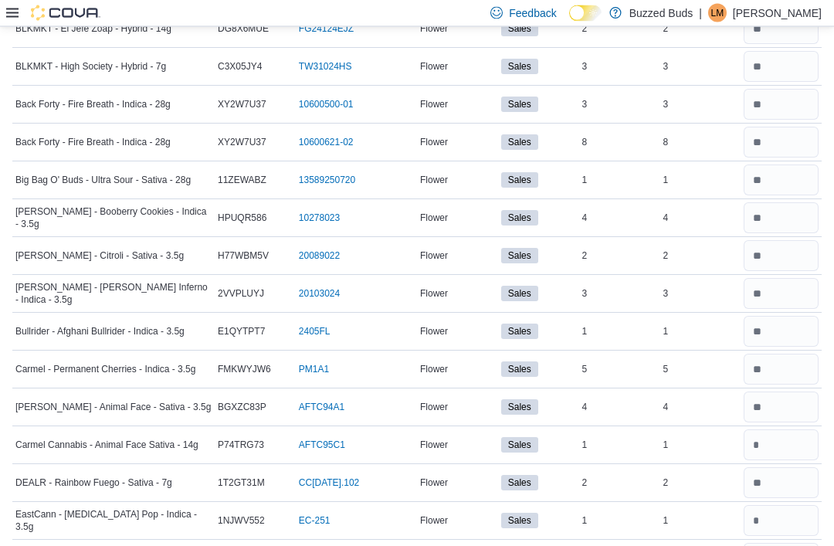
scroll to position [785, 0]
click at [774, 521] on input "number" at bounding box center [781, 520] width 75 height 31
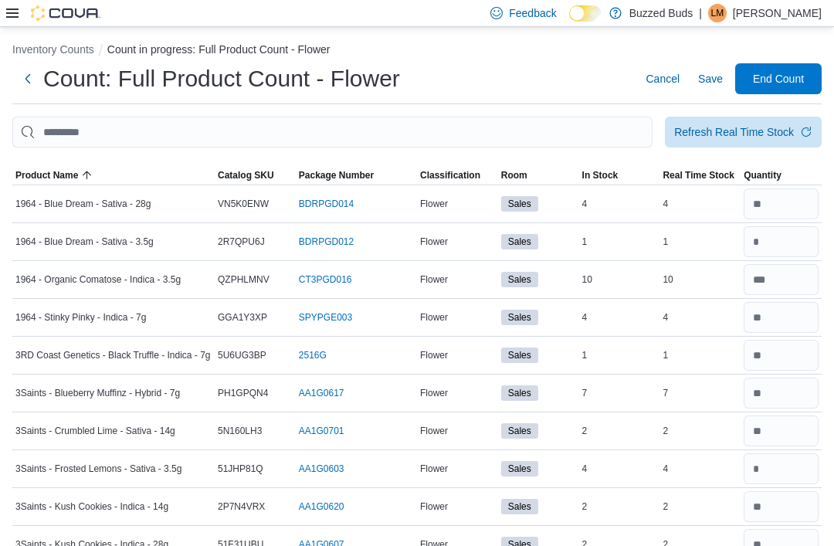
scroll to position [0, 0]
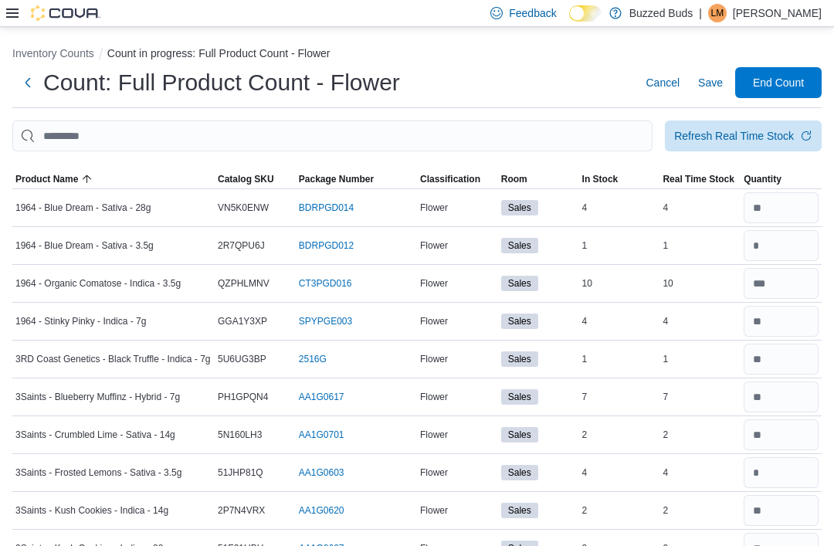
type input "*"
click at [709, 90] on span "Save" at bounding box center [710, 82] width 25 height 15
click at [713, 87] on span "Save" at bounding box center [710, 82] width 25 height 15
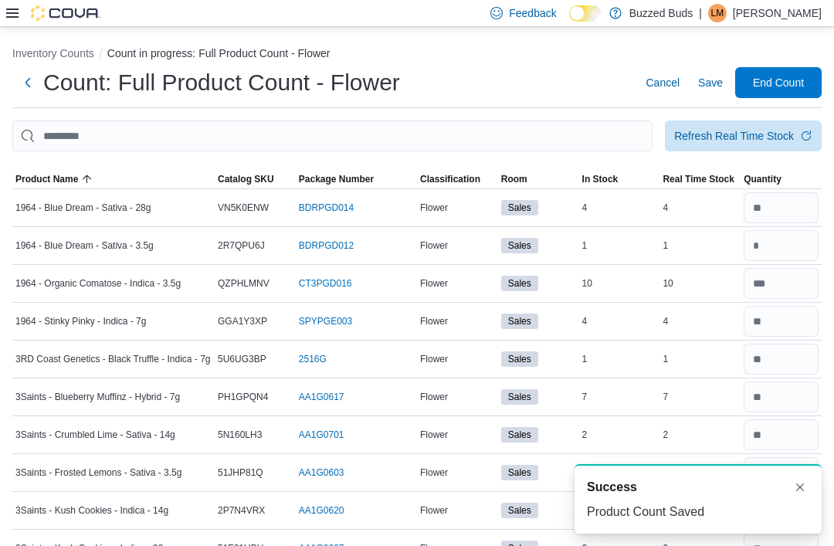
click at [752, 20] on p "Lucas Marra-Sousa" at bounding box center [777, 13] width 89 height 19
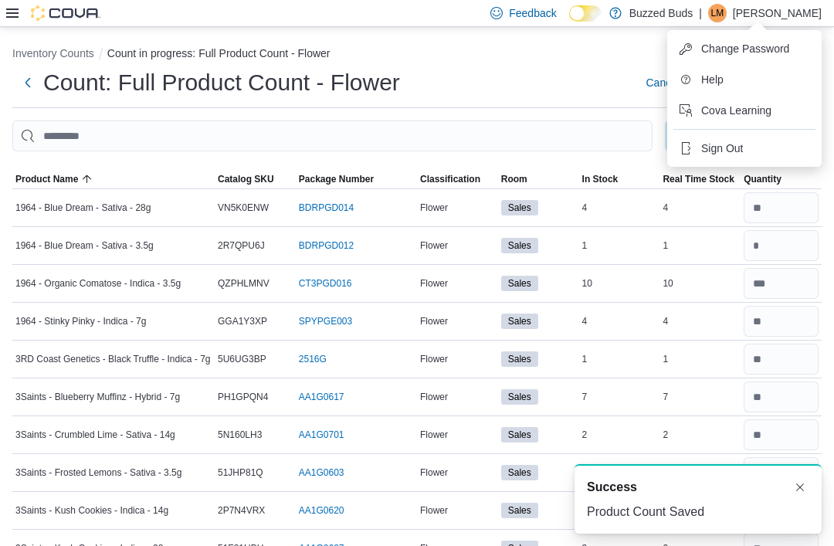
click at [736, 156] on button "Sign Out" at bounding box center [745, 148] width 142 height 25
